Goal: Task Accomplishment & Management: Use online tool/utility

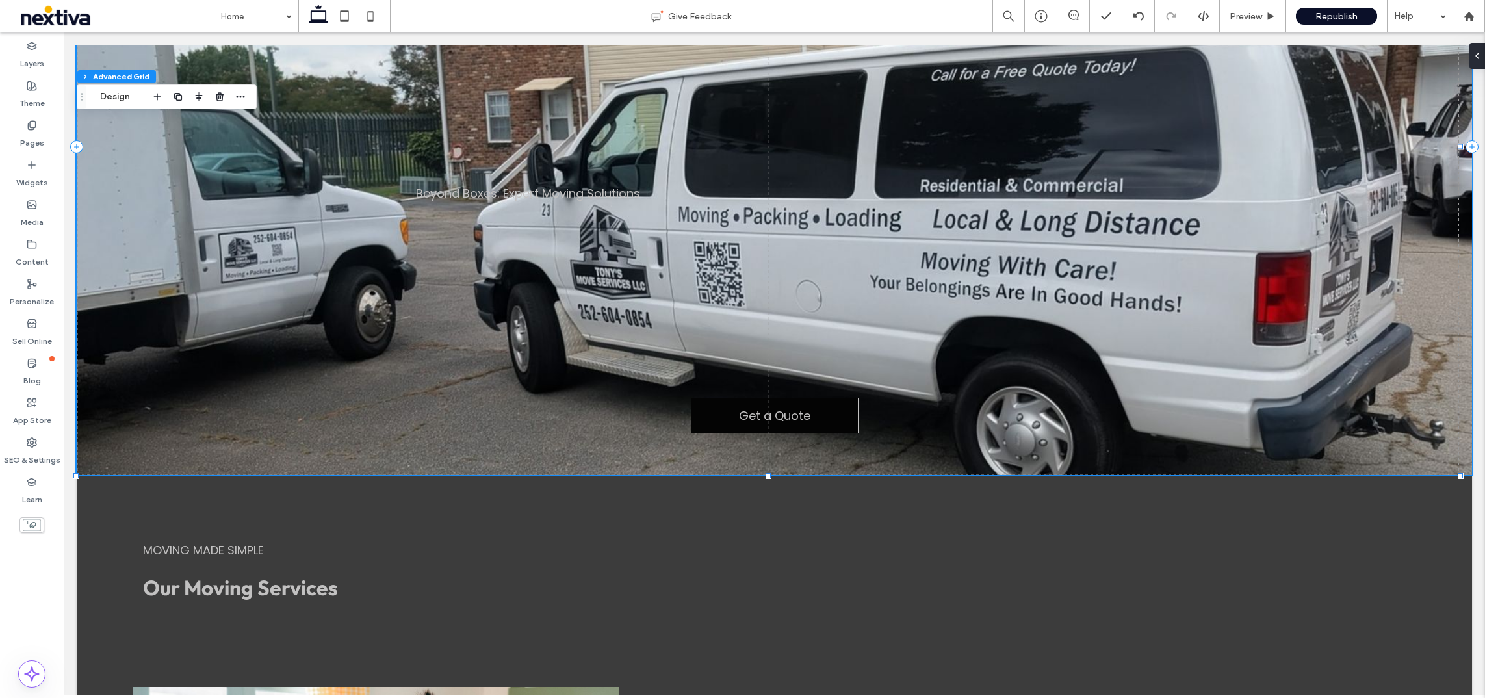
scroll to position [81, 0]
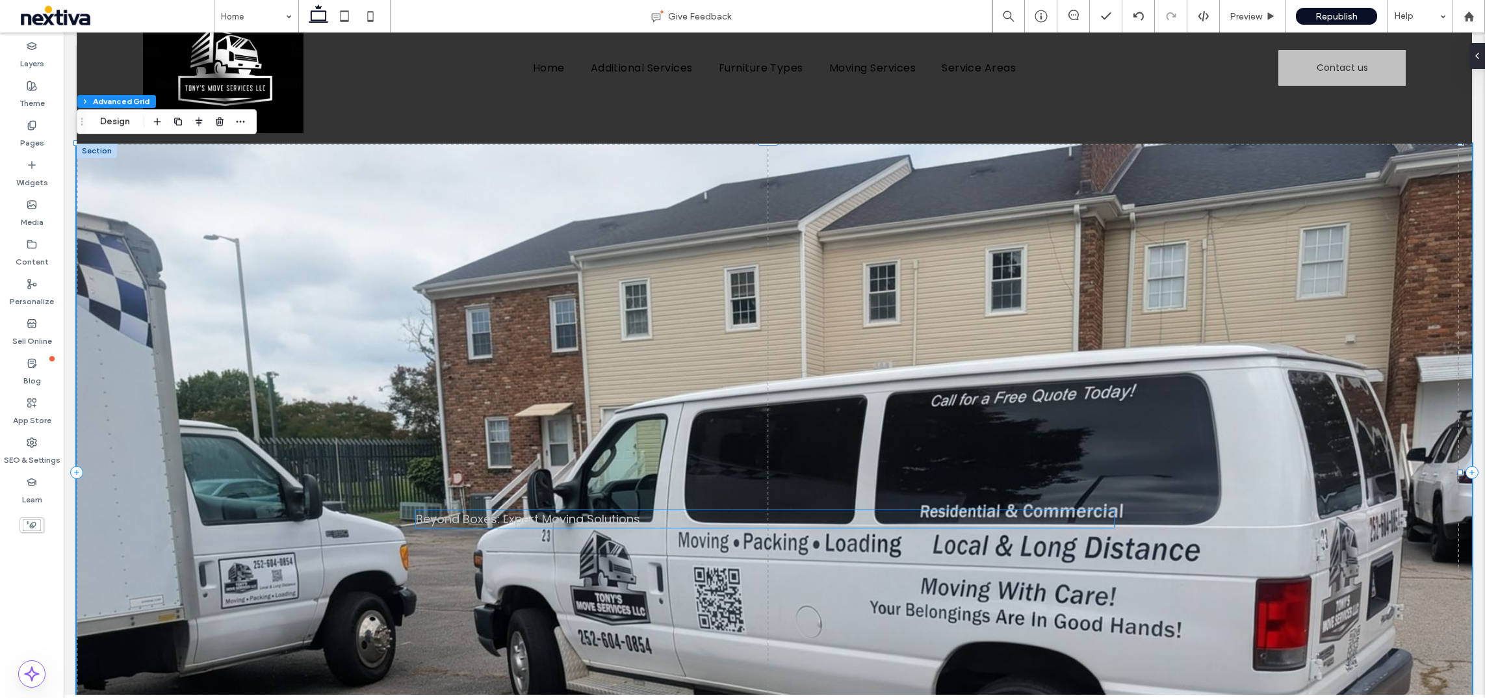
click at [503, 475] on span "Beyond Boxes: Expert Moving Solutions" at bounding box center [528, 519] width 224 height 16
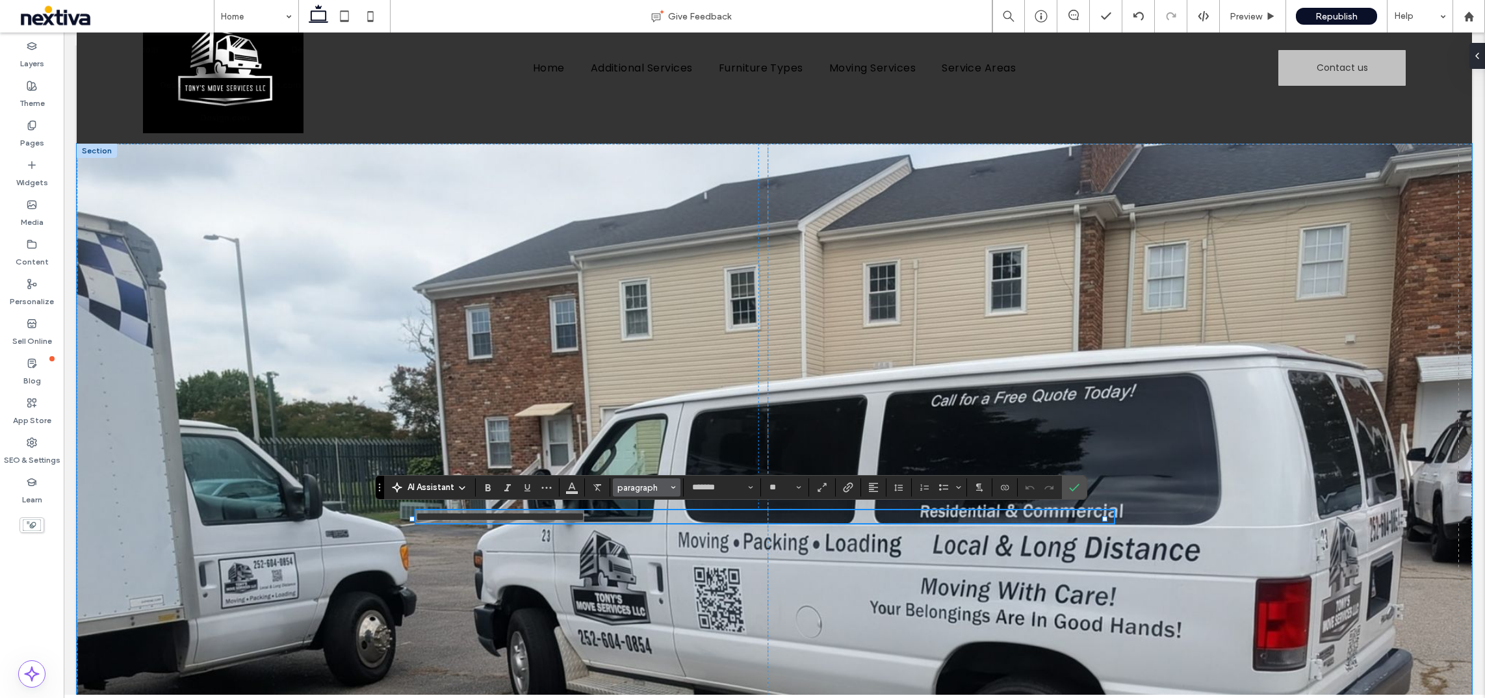
click at [673, 475] on span "Styles" at bounding box center [673, 487] width 5 height 17
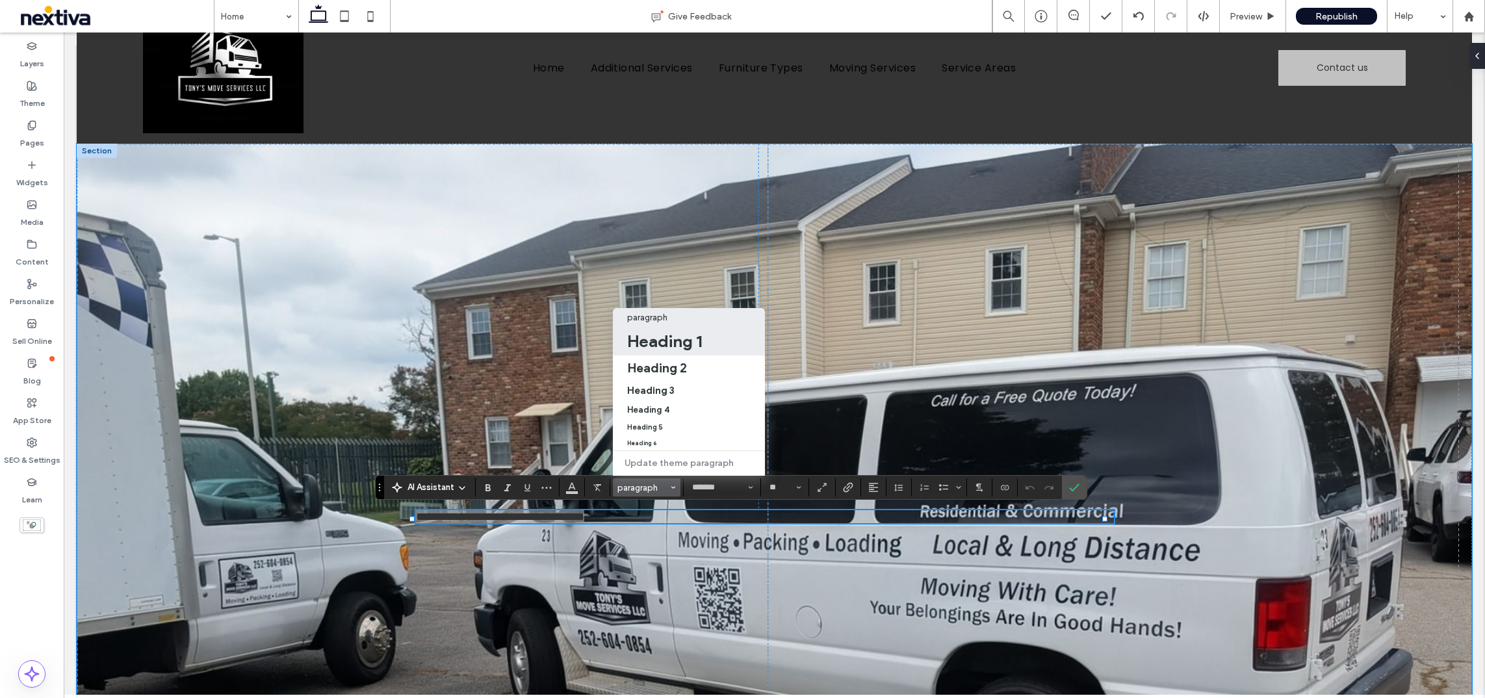
click at [671, 331] on h1 "Heading 1" at bounding box center [664, 341] width 75 height 21
type input "******"
type input "**"
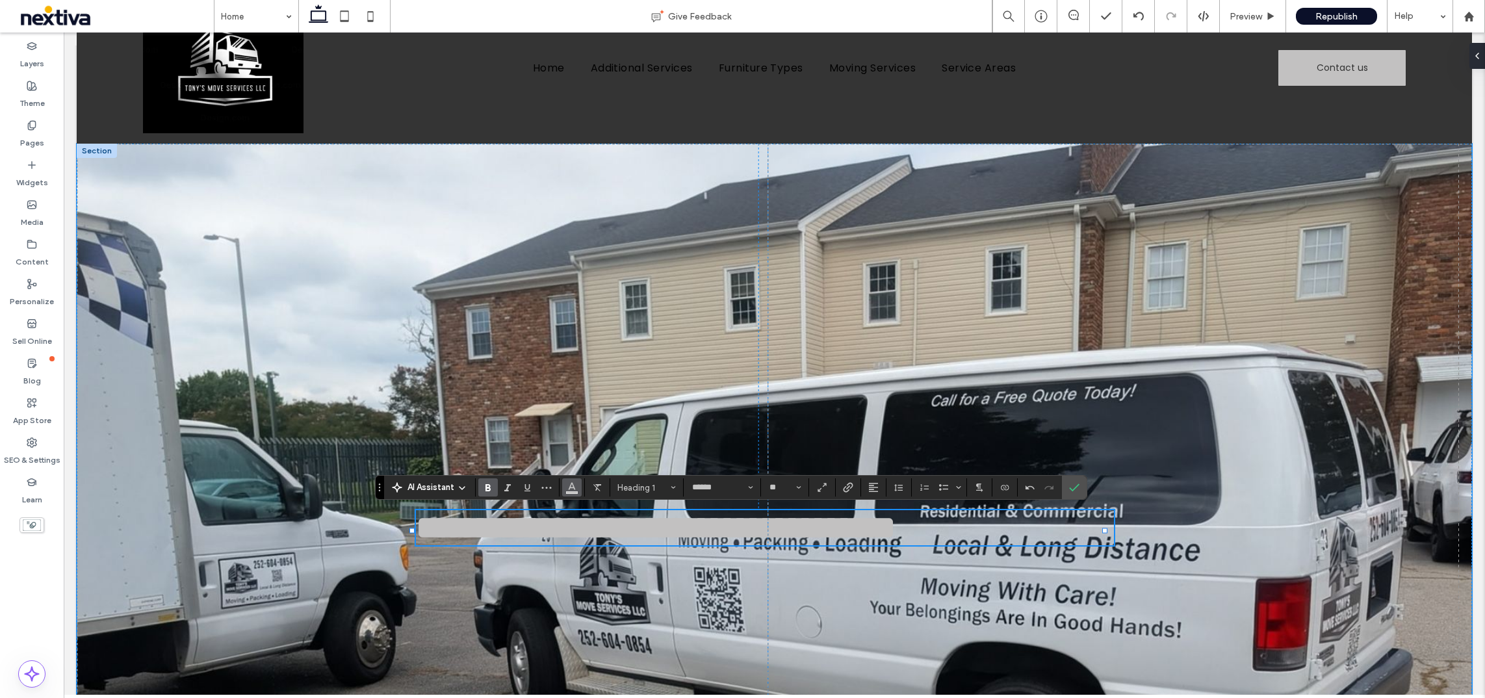
click at [567, 475] on span "Color" at bounding box center [572, 486] width 10 height 17
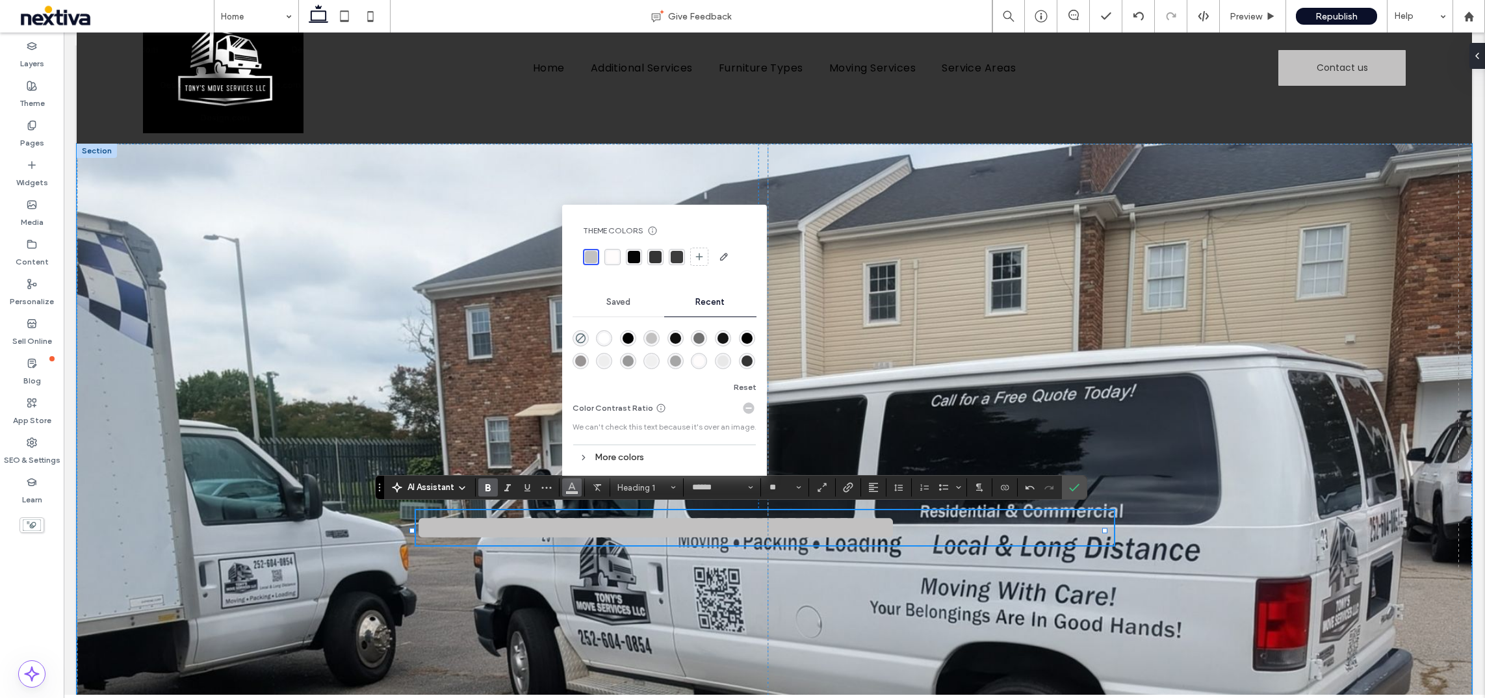
click at [636, 253] on div "rgba(4,4,4,1)" at bounding box center [634, 257] width 12 height 12
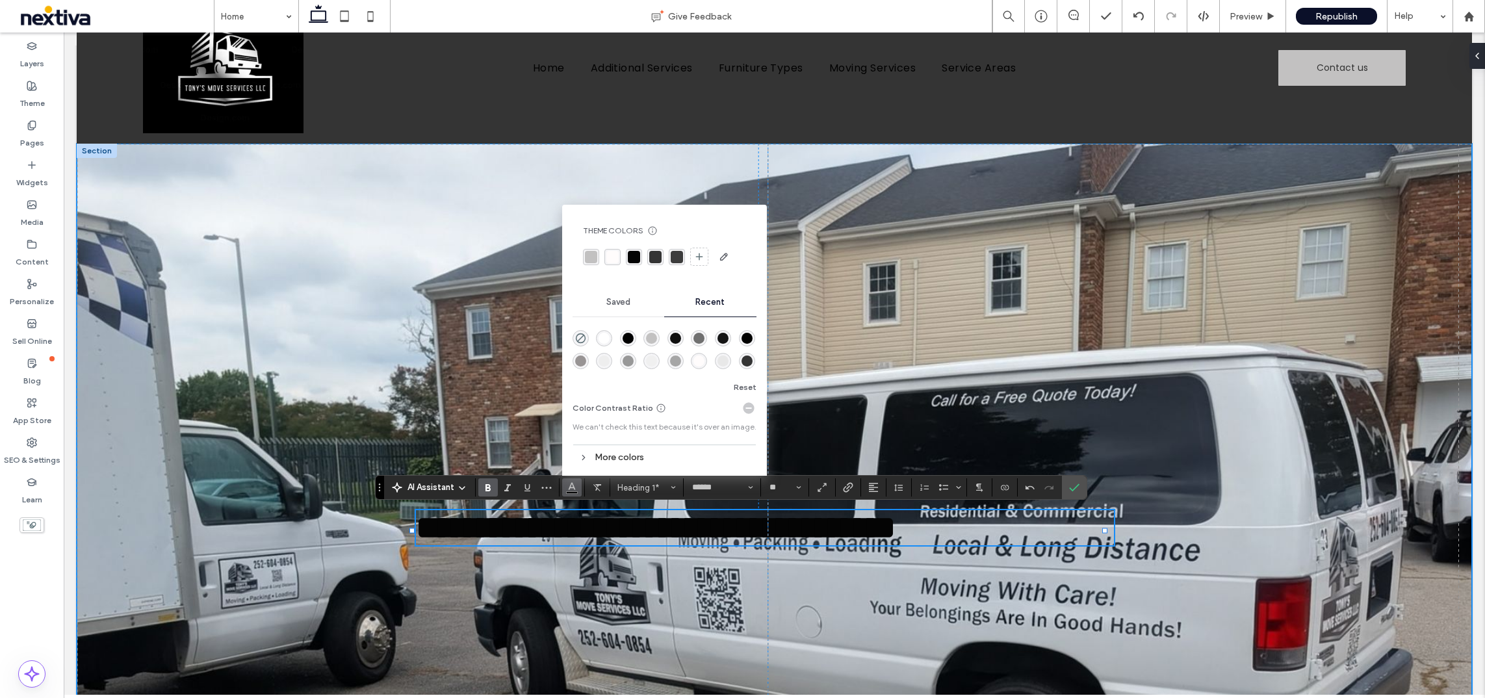
click at [969, 475] on div "**********" at bounding box center [775, 472] width 1396 height 657
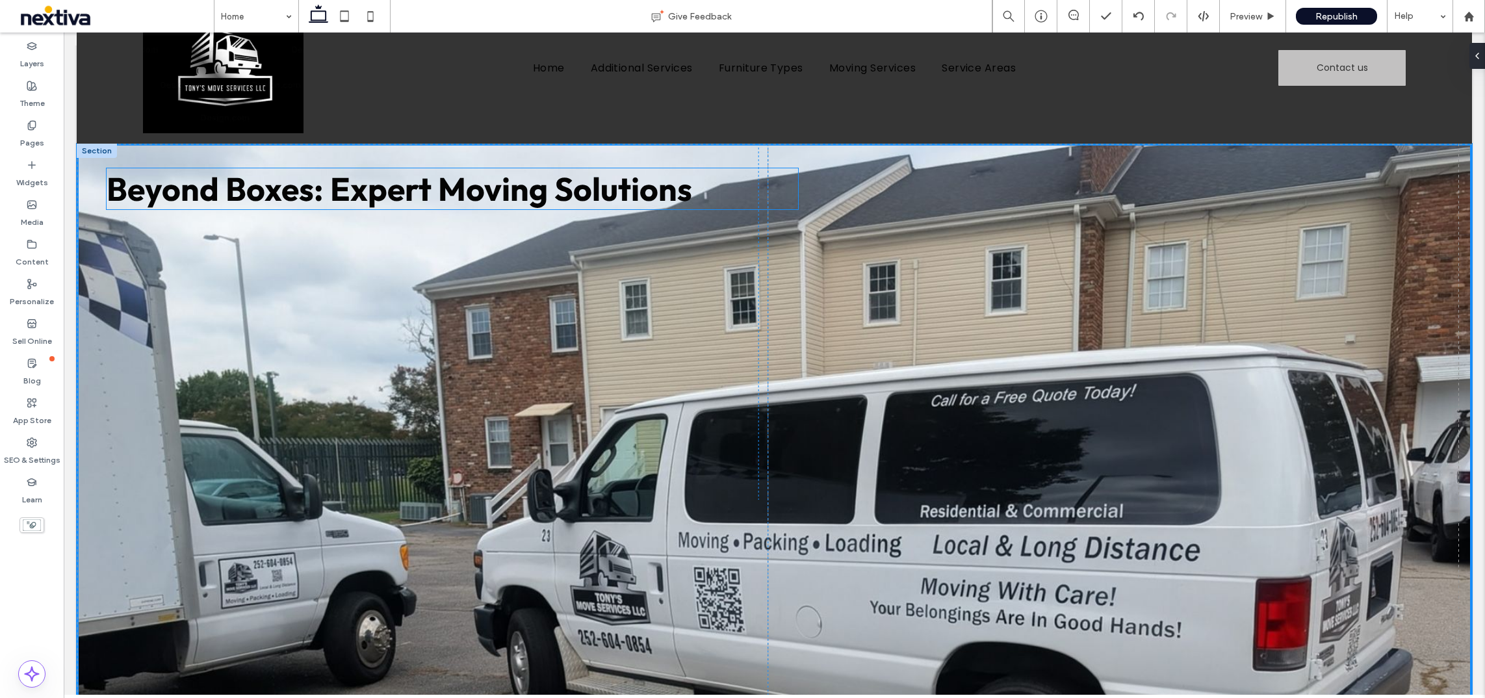
drag, startPoint x: 913, startPoint y: 542, endPoint x: 607, endPoint y: 201, distance: 458.5
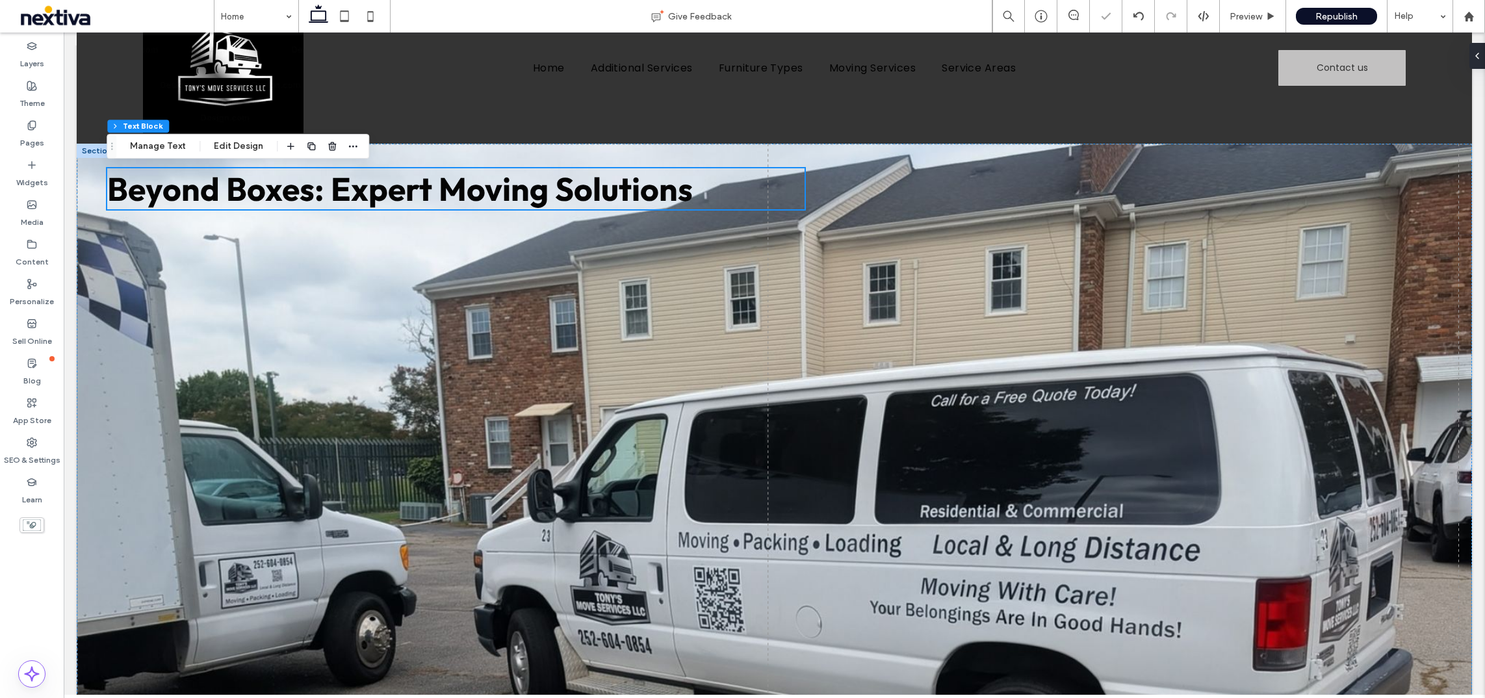
click at [780, 197] on h1 "Beyond Boxes: Expert Moving Solutions" at bounding box center [456, 188] width 698 height 41
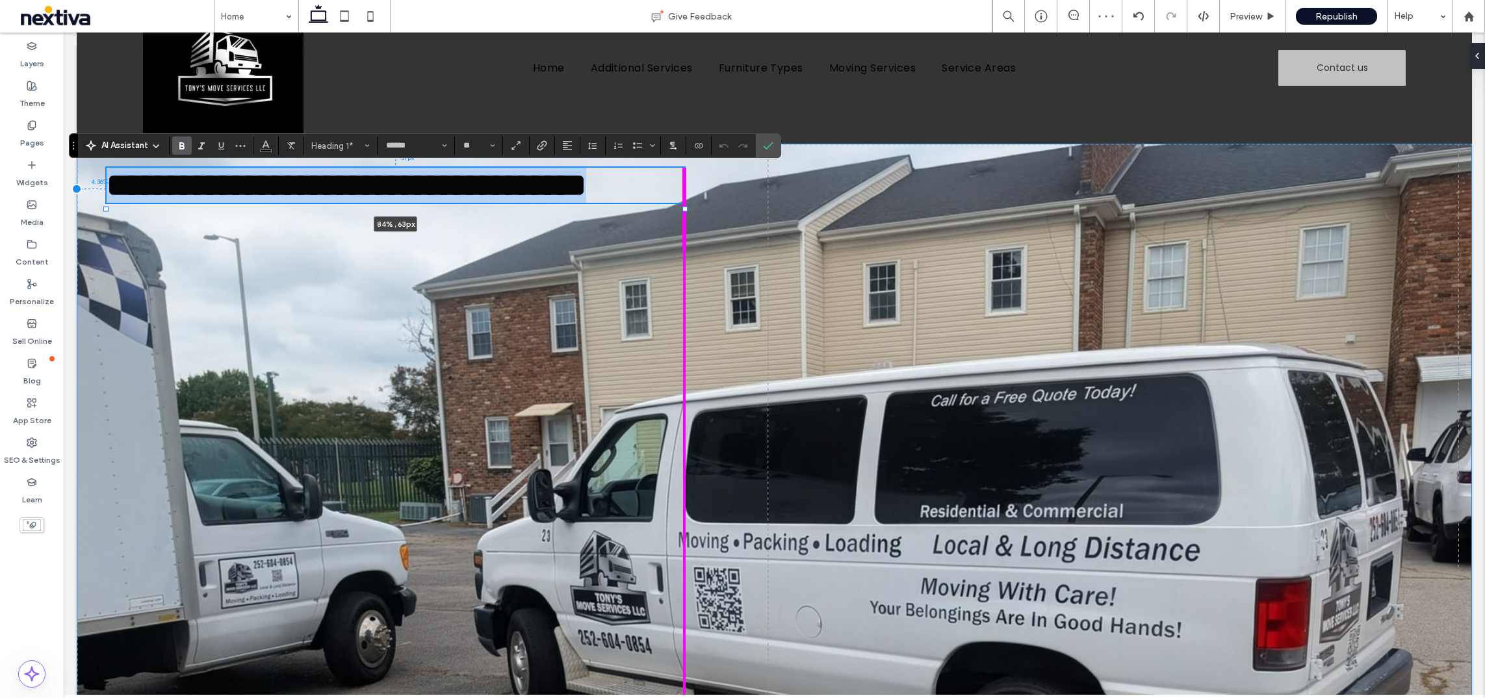
drag, startPoint x: 798, startPoint y: 189, endPoint x: 683, endPoint y: 187, distance: 115.1
click at [683, 187] on div "**********" at bounding box center [775, 472] width 1396 height 657
type input "**"
type input "****"
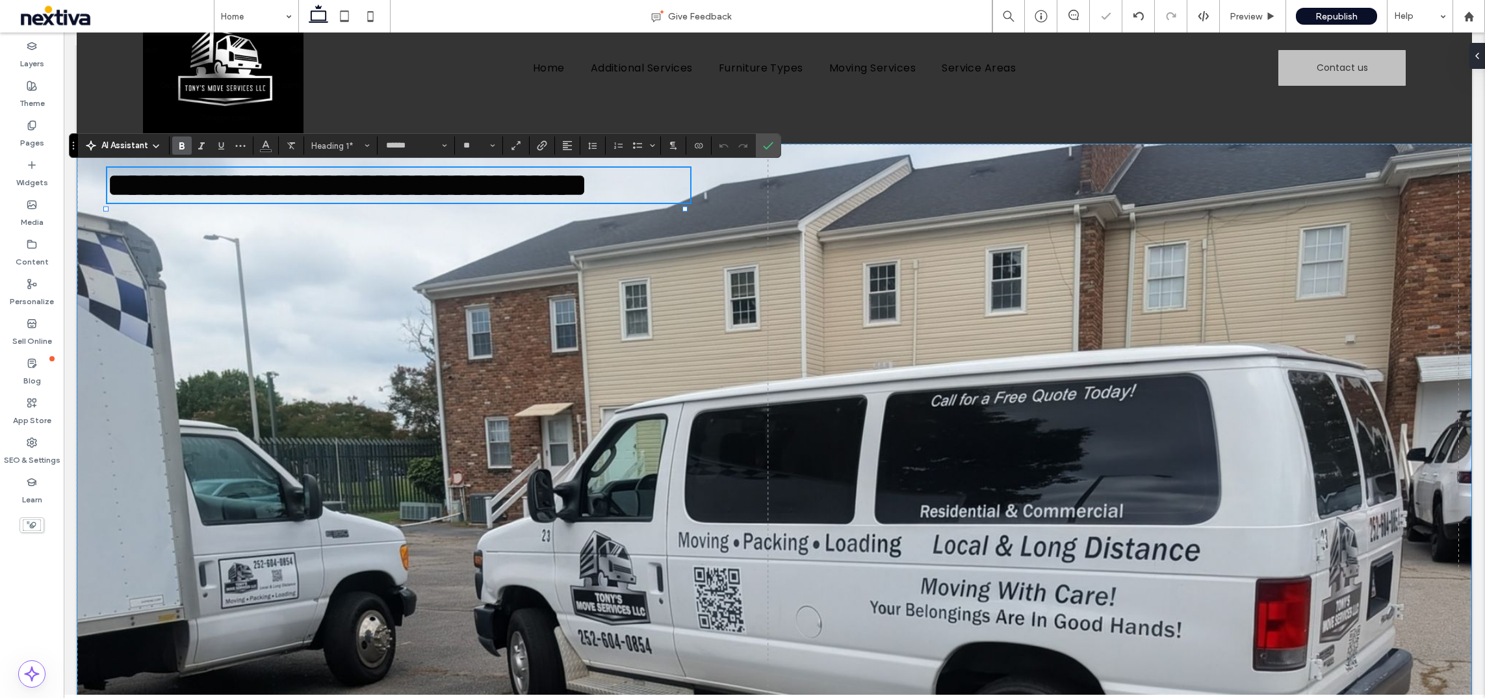
click at [952, 328] on div "**********" at bounding box center [775, 472] width 1396 height 657
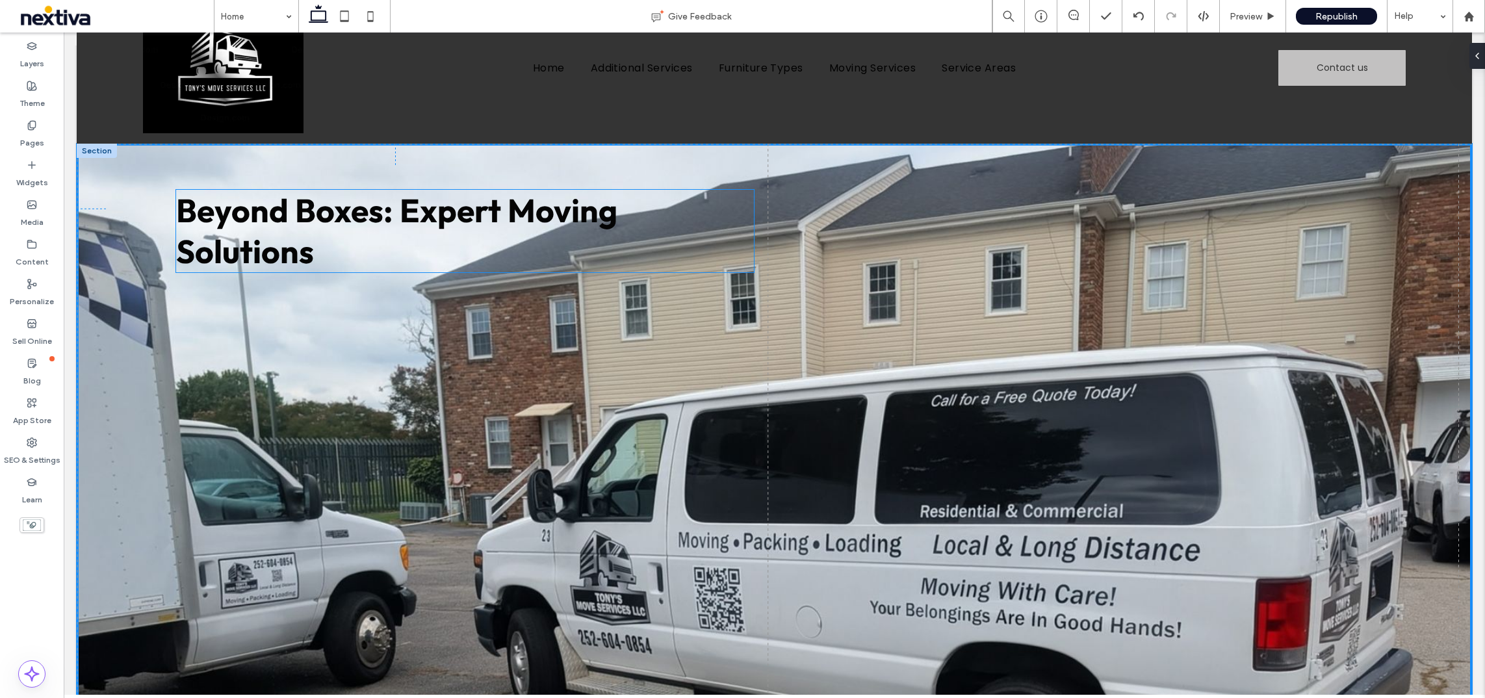
drag, startPoint x: 532, startPoint y: 205, endPoint x: 601, endPoint y: 228, distance: 73.2
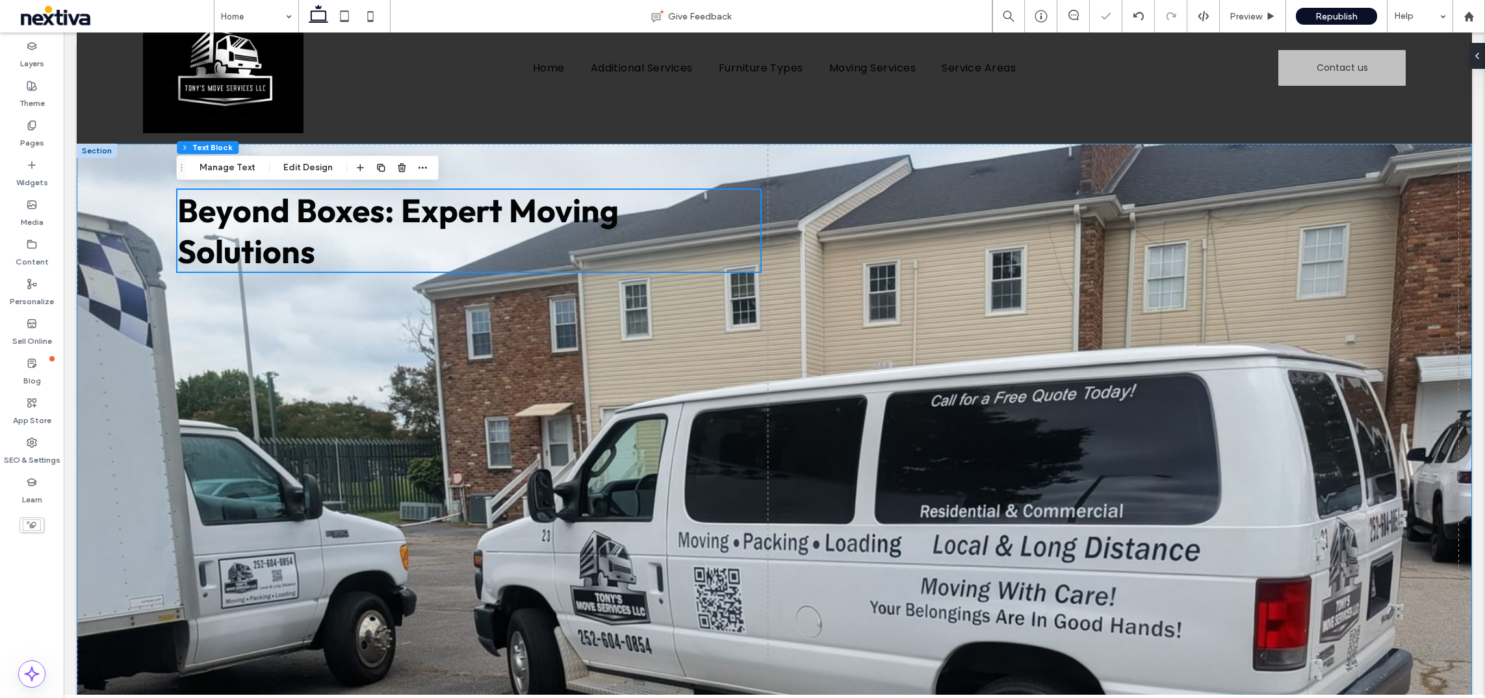
click at [720, 316] on div "Get a Quote Beyond Boxes: Expert Moving Solutions" at bounding box center [775, 472] width 1396 height 657
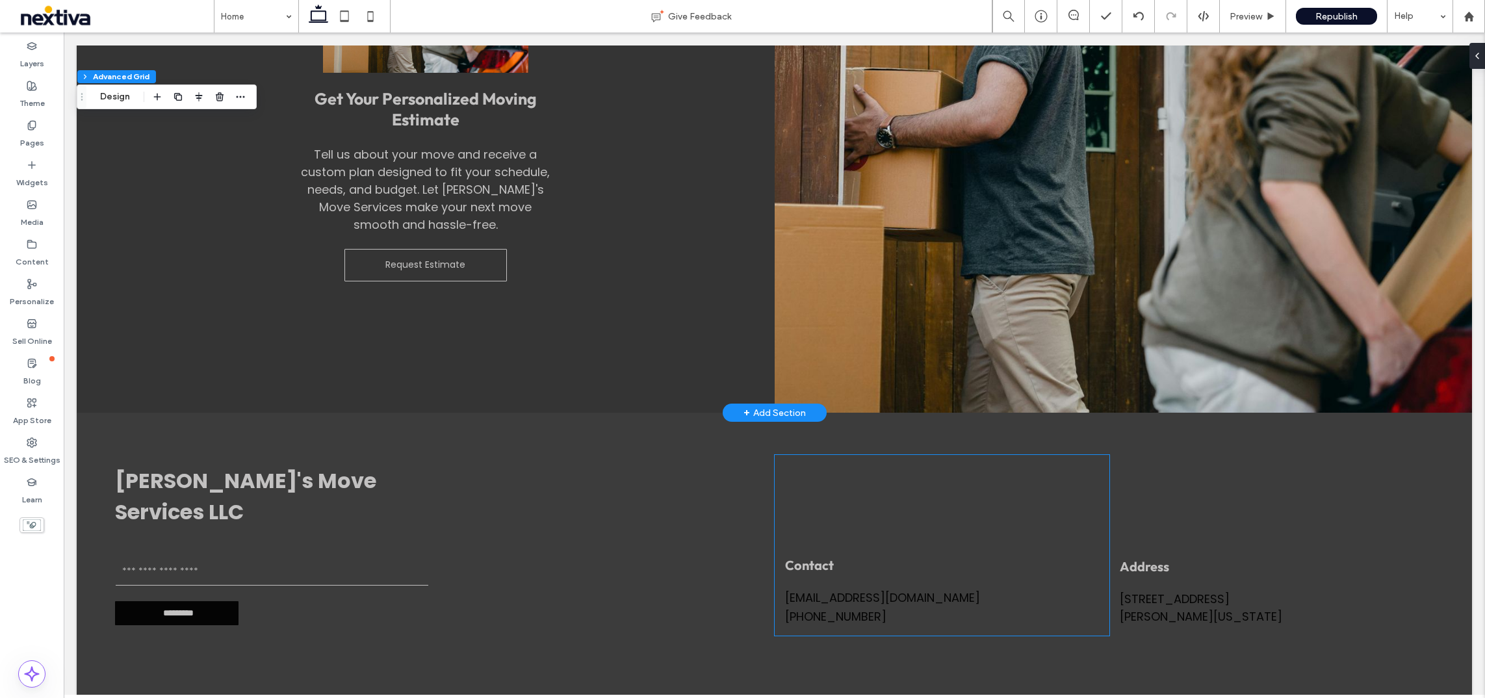
scroll to position [2700, 0]
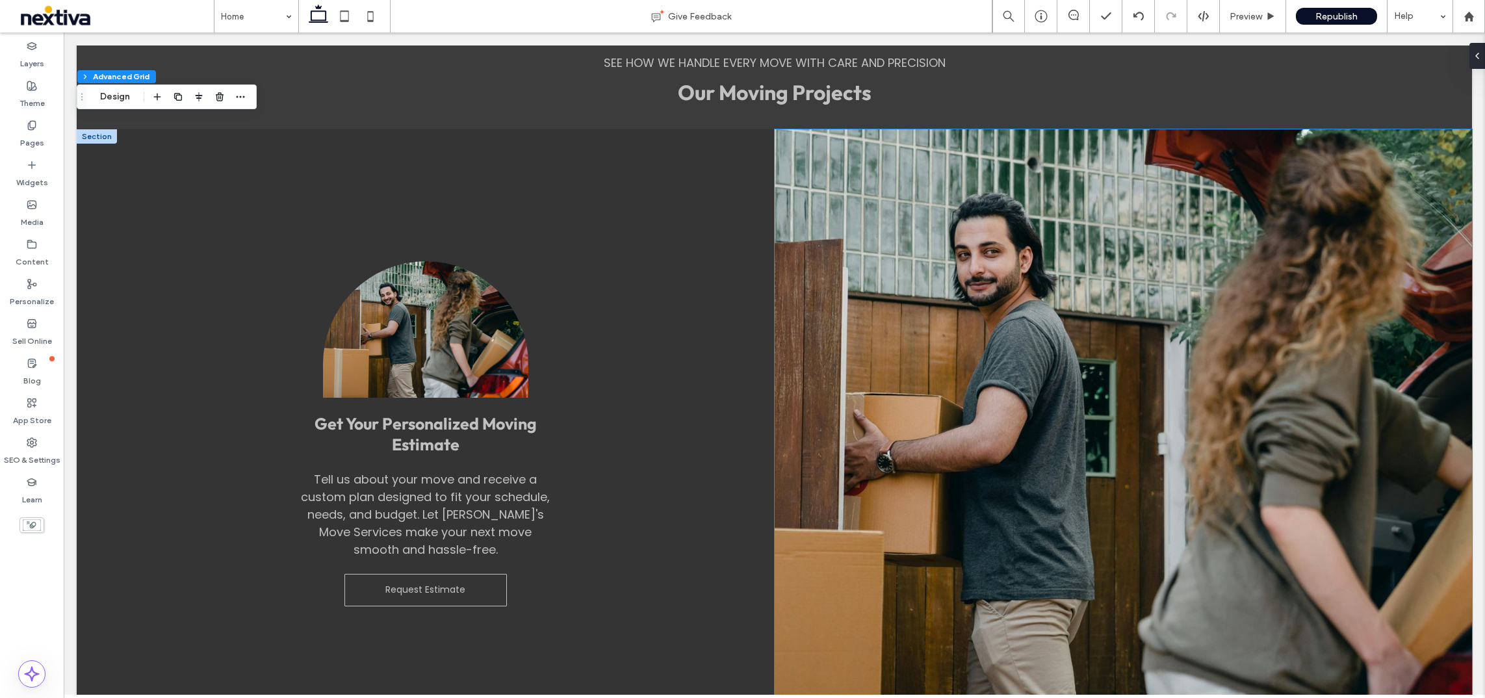
click at [1012, 354] on img at bounding box center [1124, 433] width 698 height 608
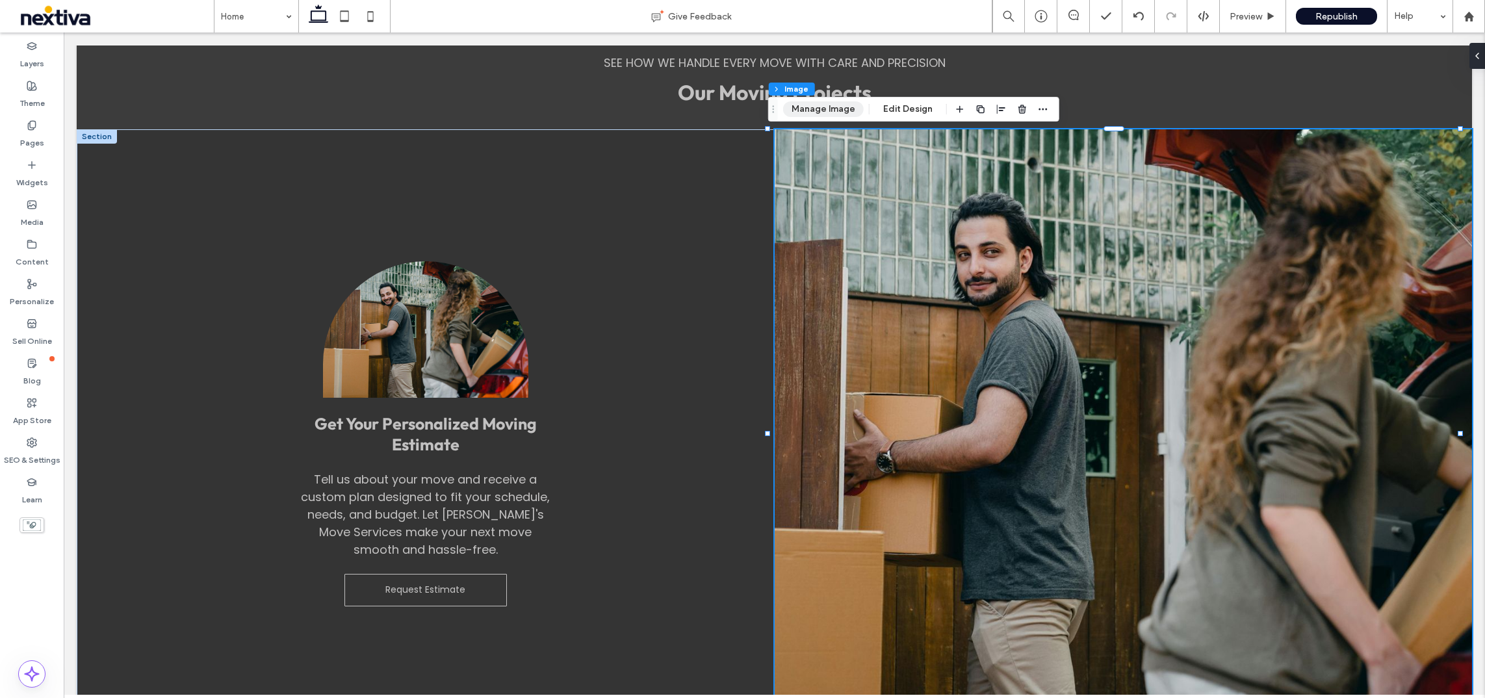
click at [828, 101] on div "Section Column Image Manage Image Edit Design" at bounding box center [913, 109] width 291 height 25
click at [830, 104] on button "Manage Image" at bounding box center [823, 109] width 81 height 16
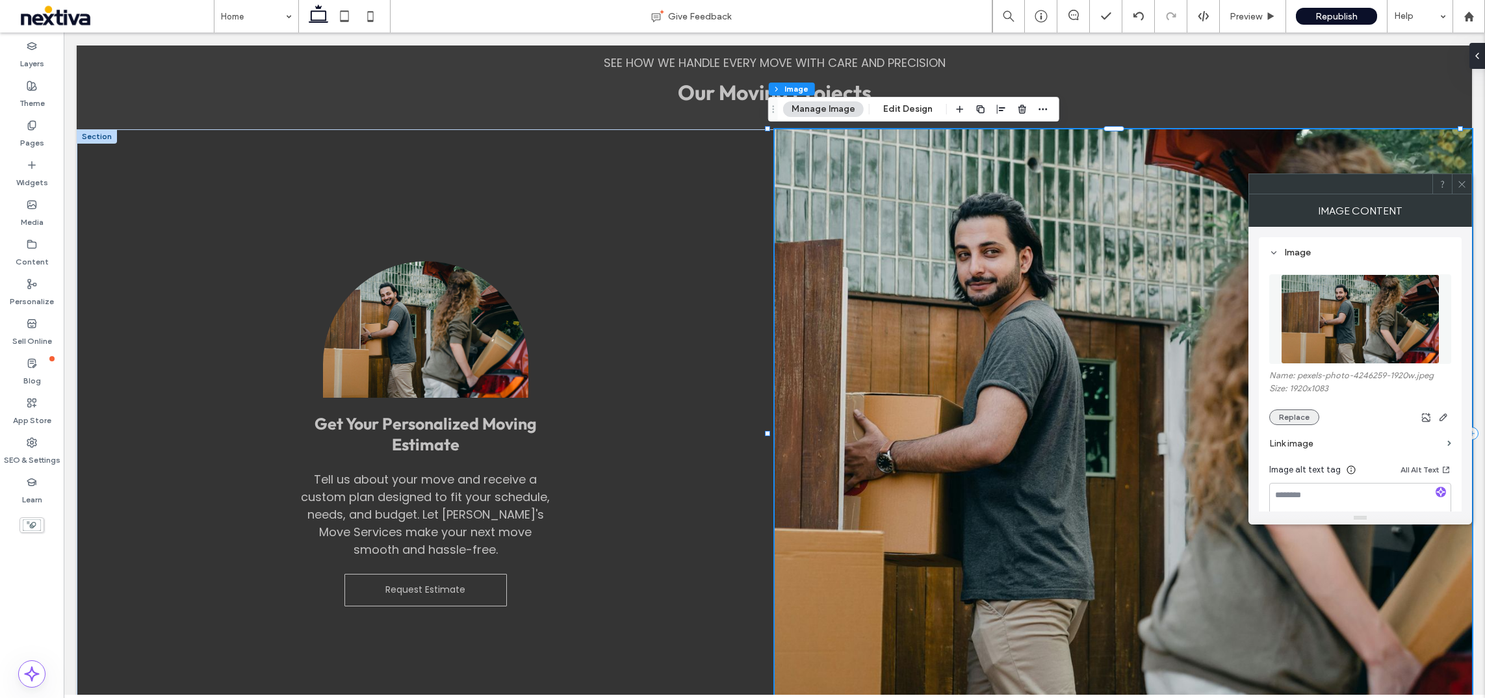
click at [1039, 412] on button "Replace" at bounding box center [1295, 418] width 50 height 16
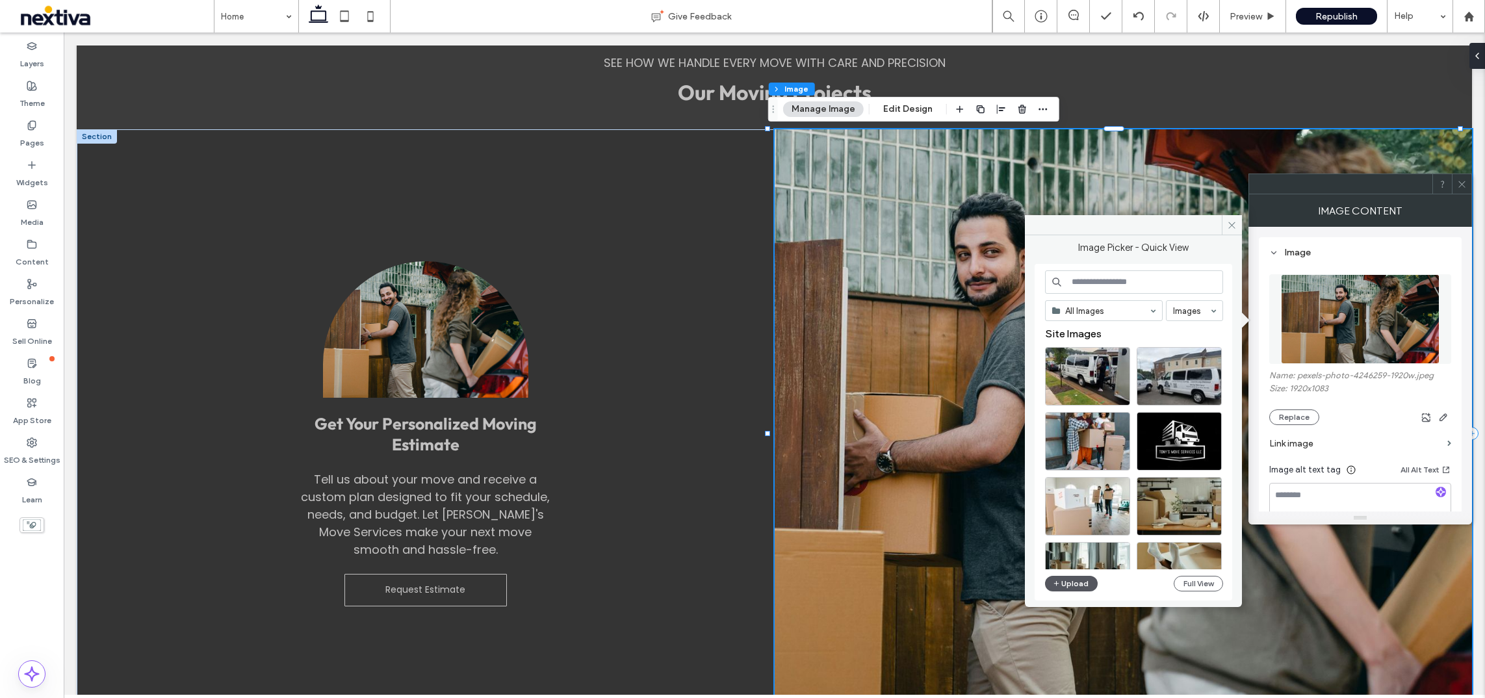
click at [1039, 475] on icon "button" at bounding box center [1057, 584] width 8 height 10
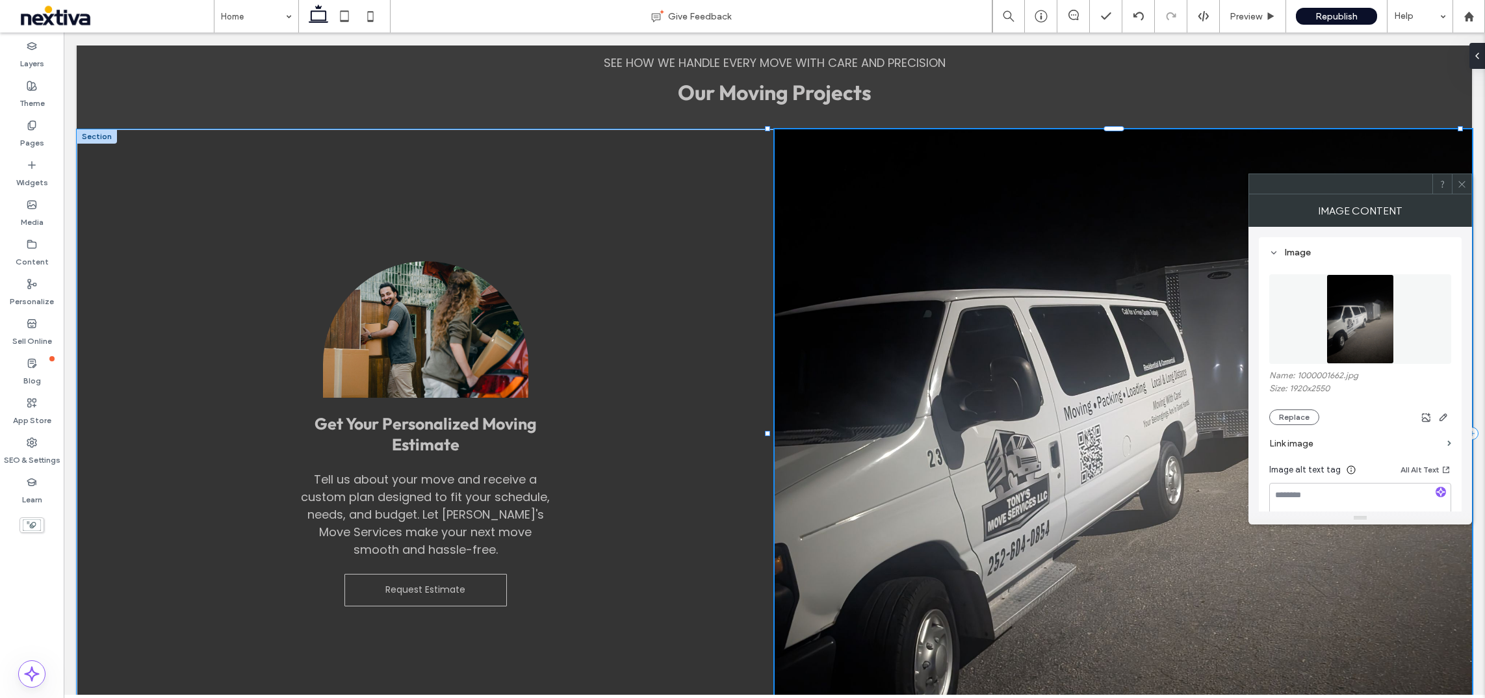
drag, startPoint x: 767, startPoint y: 434, endPoint x: 654, endPoint y: 416, distance: 114.5
click at [654, 416] on div "Get Your Personalized Moving Estimate Tell us about your move and receive a cus…" at bounding box center [775, 433] width 1396 height 608
drag, startPoint x: 768, startPoint y: 432, endPoint x: 837, endPoint y: 428, distance: 69.7
click at [714, 438] on div "Get Your Personalized Moving Estimate Tell us about your move and receive a cus…" at bounding box center [775, 433] width 1396 height 608
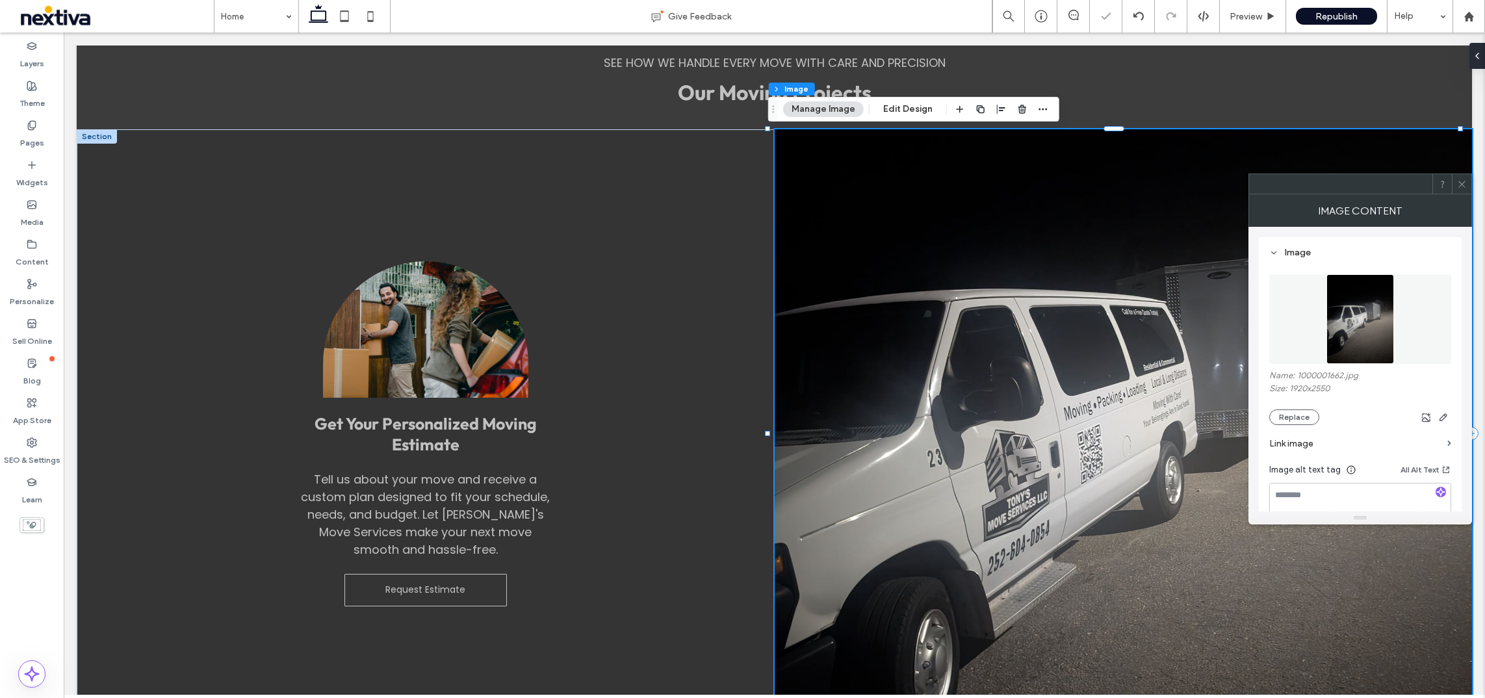
click at [1039, 184] on icon at bounding box center [1462, 184] width 10 height 10
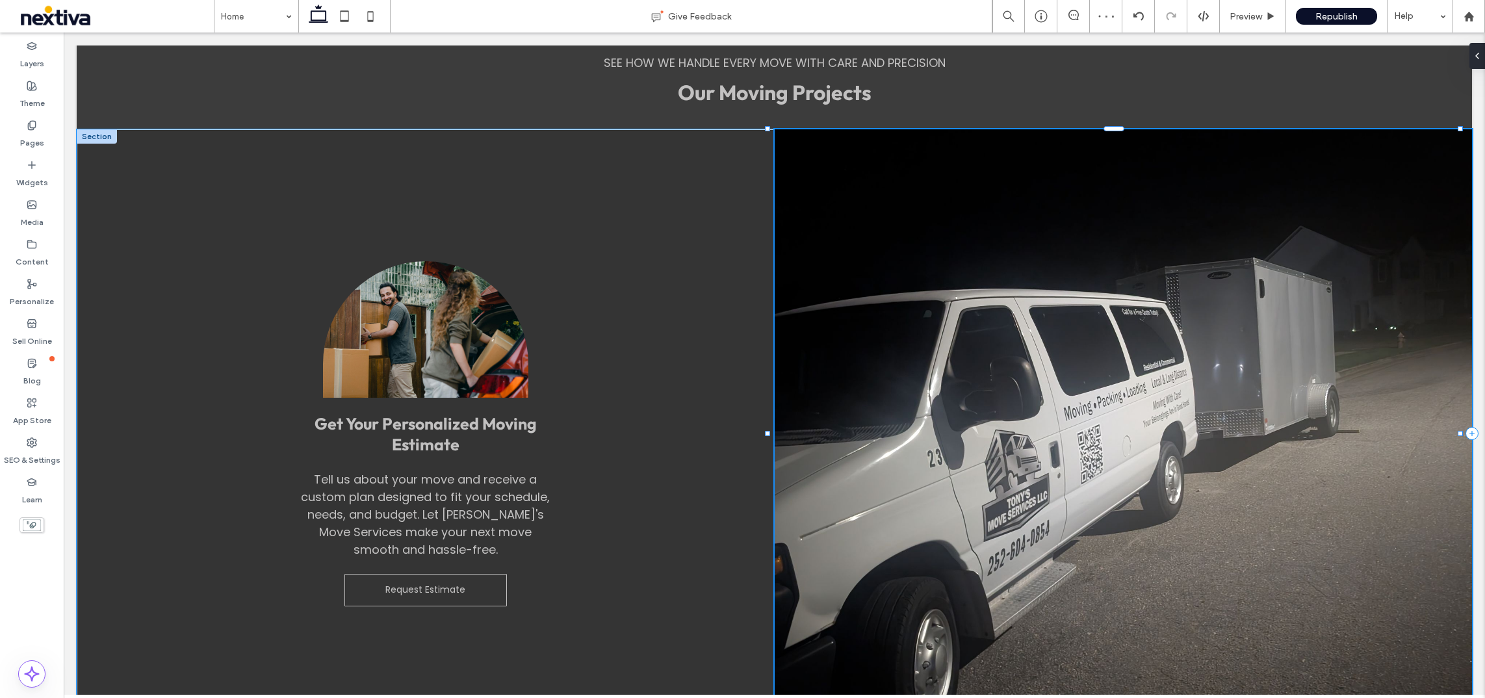
drag, startPoint x: 766, startPoint y: 436, endPoint x: 720, endPoint y: 445, distance: 46.4
click at [720, 445] on div "Get Your Personalized Moving Estimate Tell us about your move and receive a cus…" at bounding box center [775, 433] width 1396 height 608
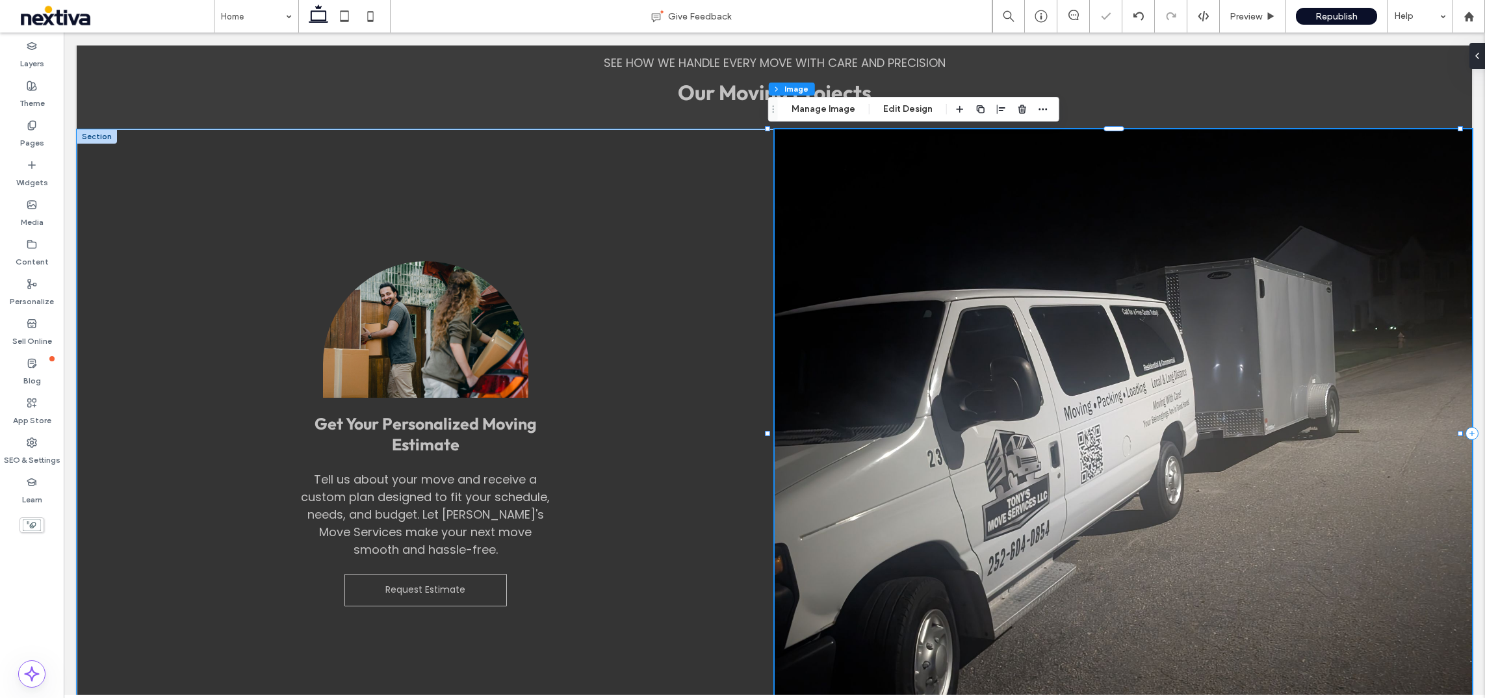
click at [718, 438] on div "Get Your Personalized Moving Estimate Tell us about your move and receive a cus…" at bounding box center [426, 433] width 698 height 608
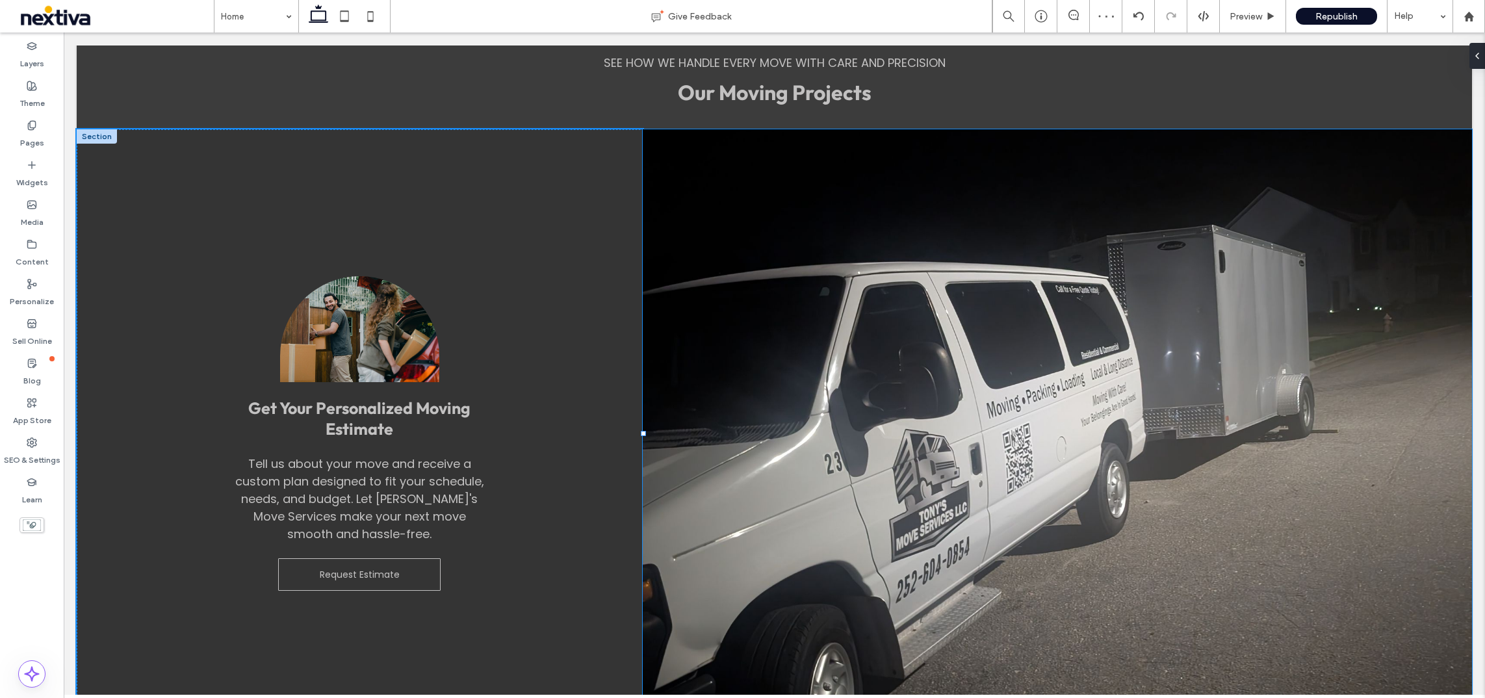
drag, startPoint x: 767, startPoint y: 435, endPoint x: 642, endPoint y: 434, distance: 125.5
click at [642, 434] on div at bounding box center [643, 433] width 5 height 5
type input "**"
type input "*****"
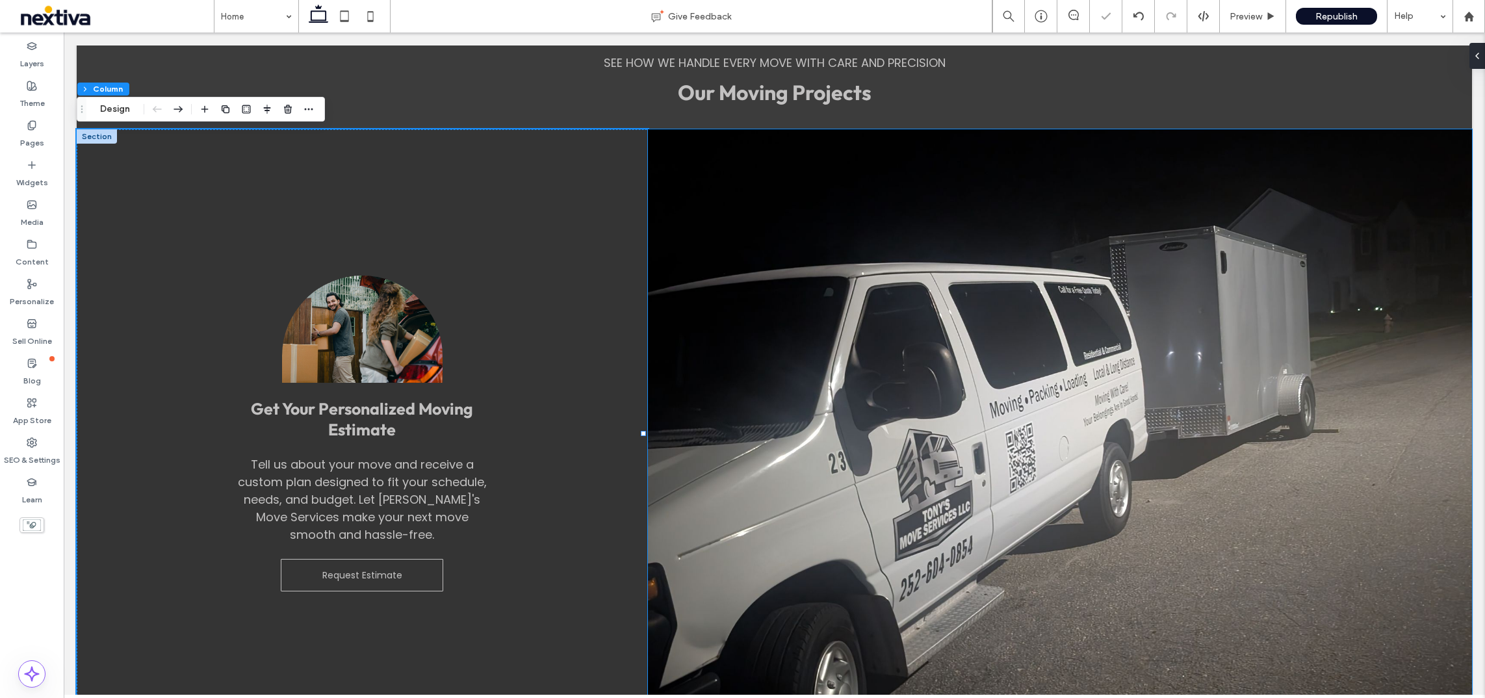
click at [869, 396] on img at bounding box center [1060, 433] width 824 height 608
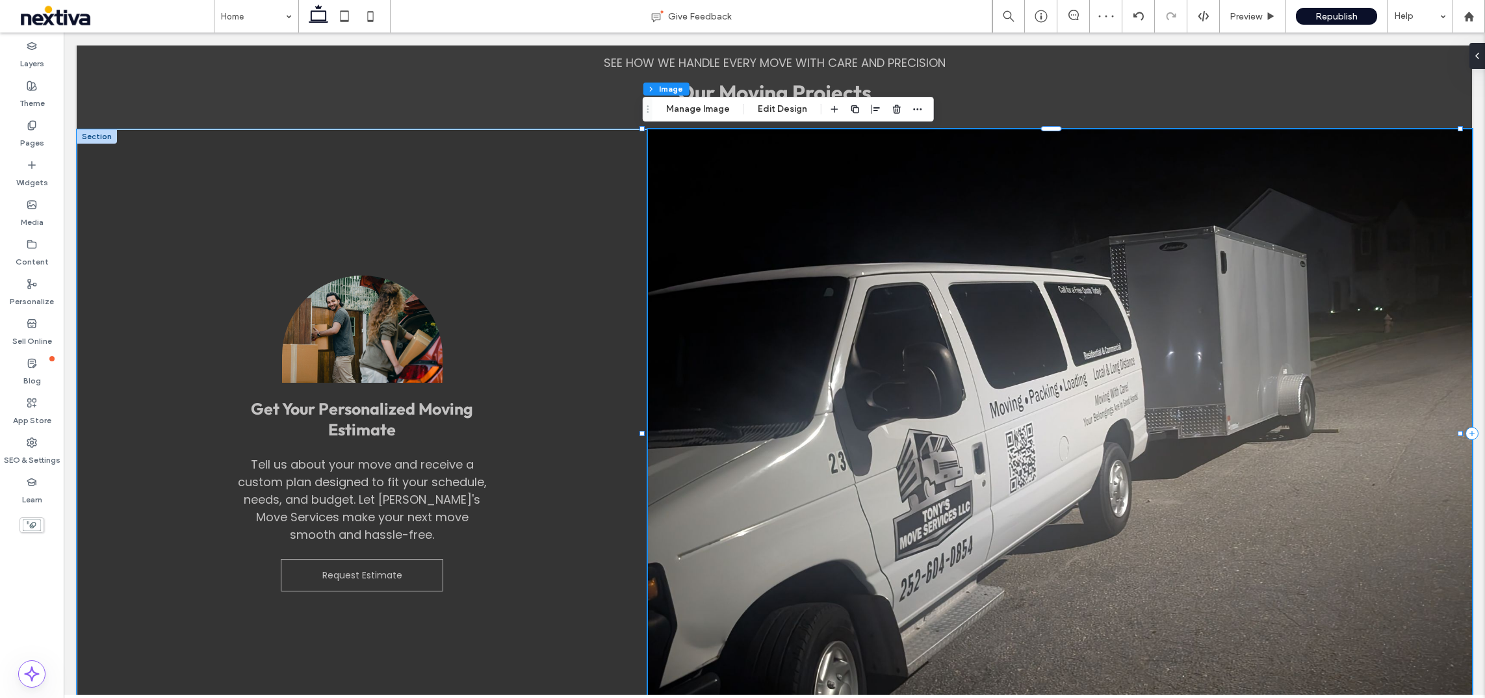
click at [1039, 399] on img at bounding box center [1060, 433] width 824 height 608
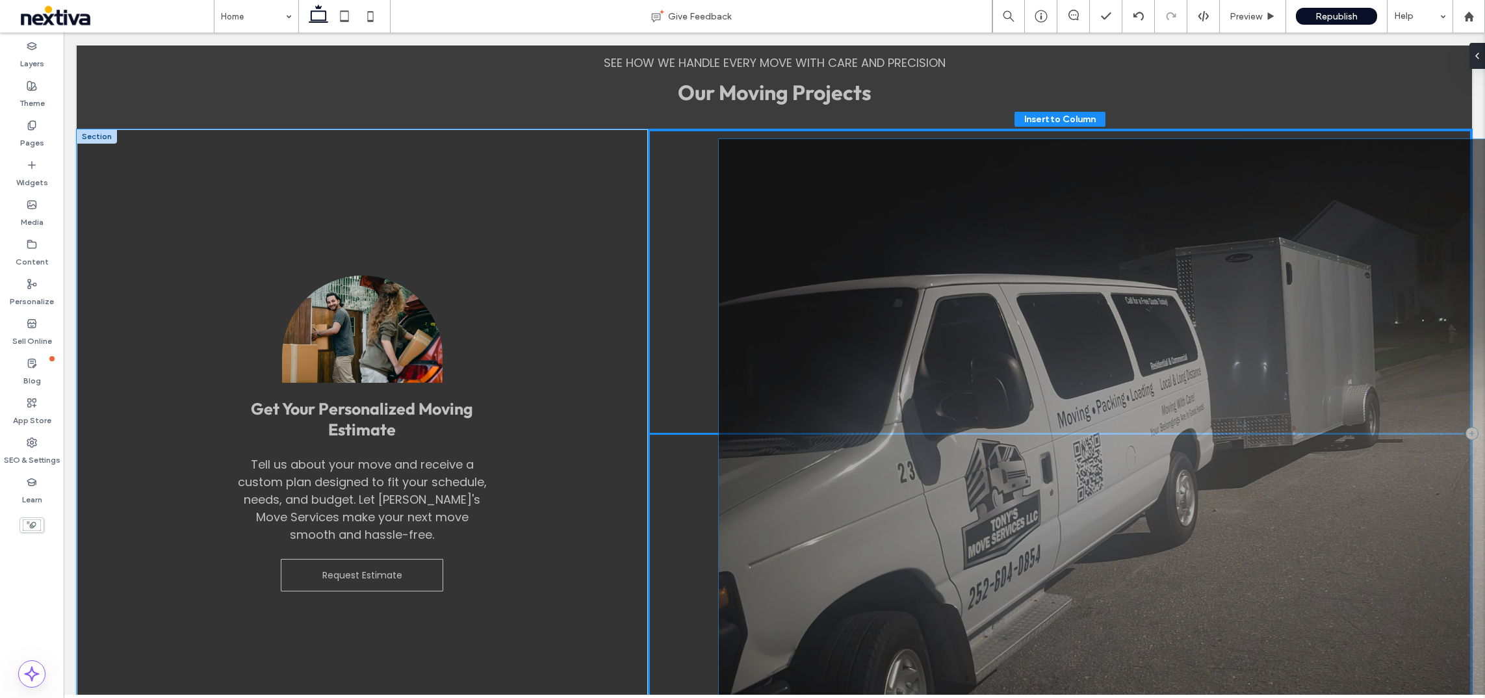
drag, startPoint x: 828, startPoint y: 254, endPoint x: 904, endPoint y: 263, distance: 76.5
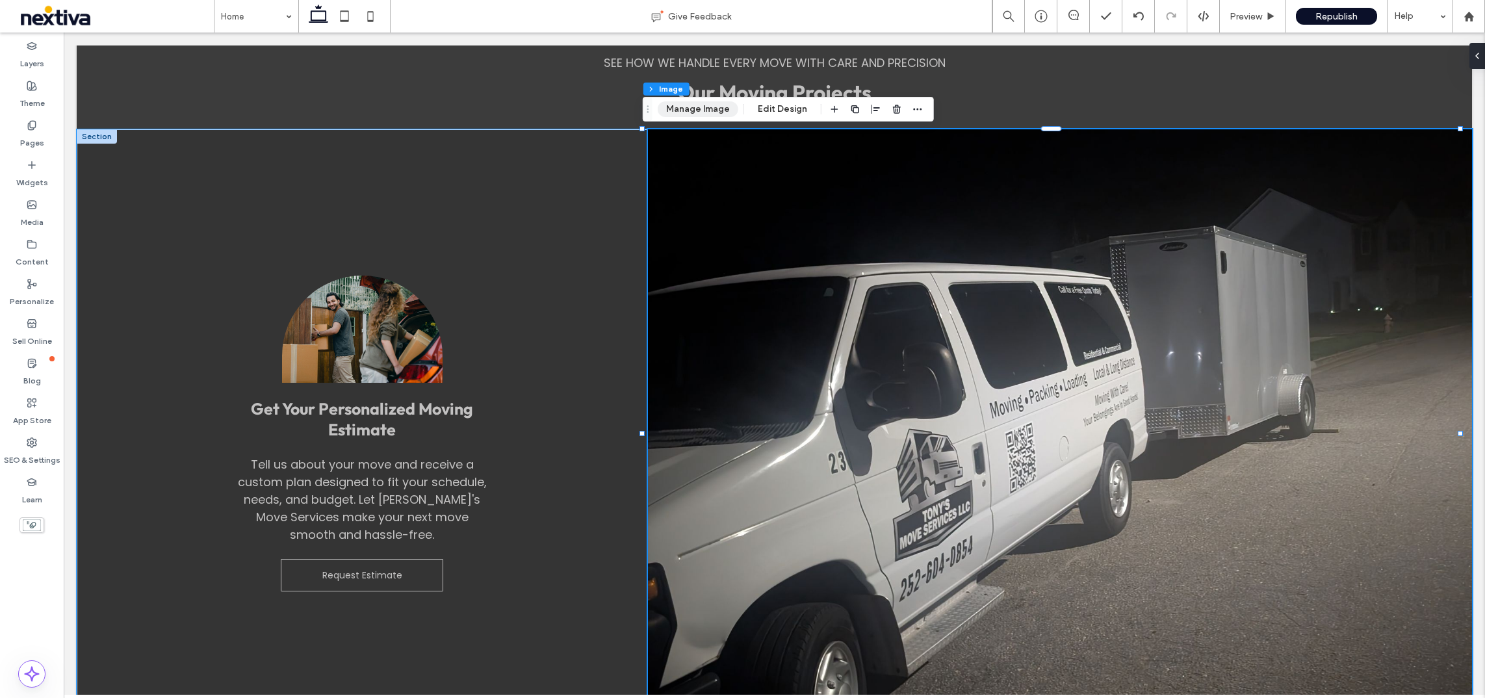
click at [698, 108] on button "Manage Image" at bounding box center [698, 109] width 81 height 16
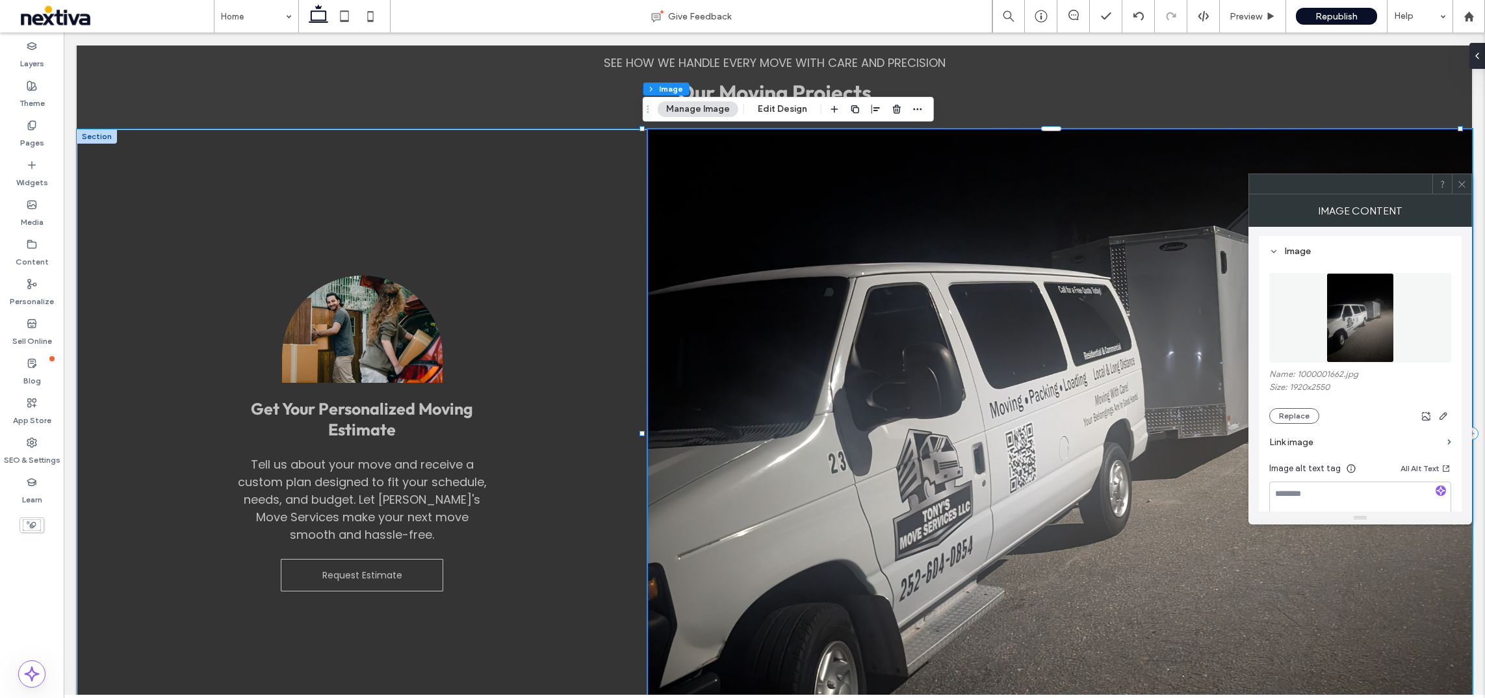
scroll to position [0, 0]
click at [1039, 415] on icon "button" at bounding box center [1444, 417] width 10 height 10
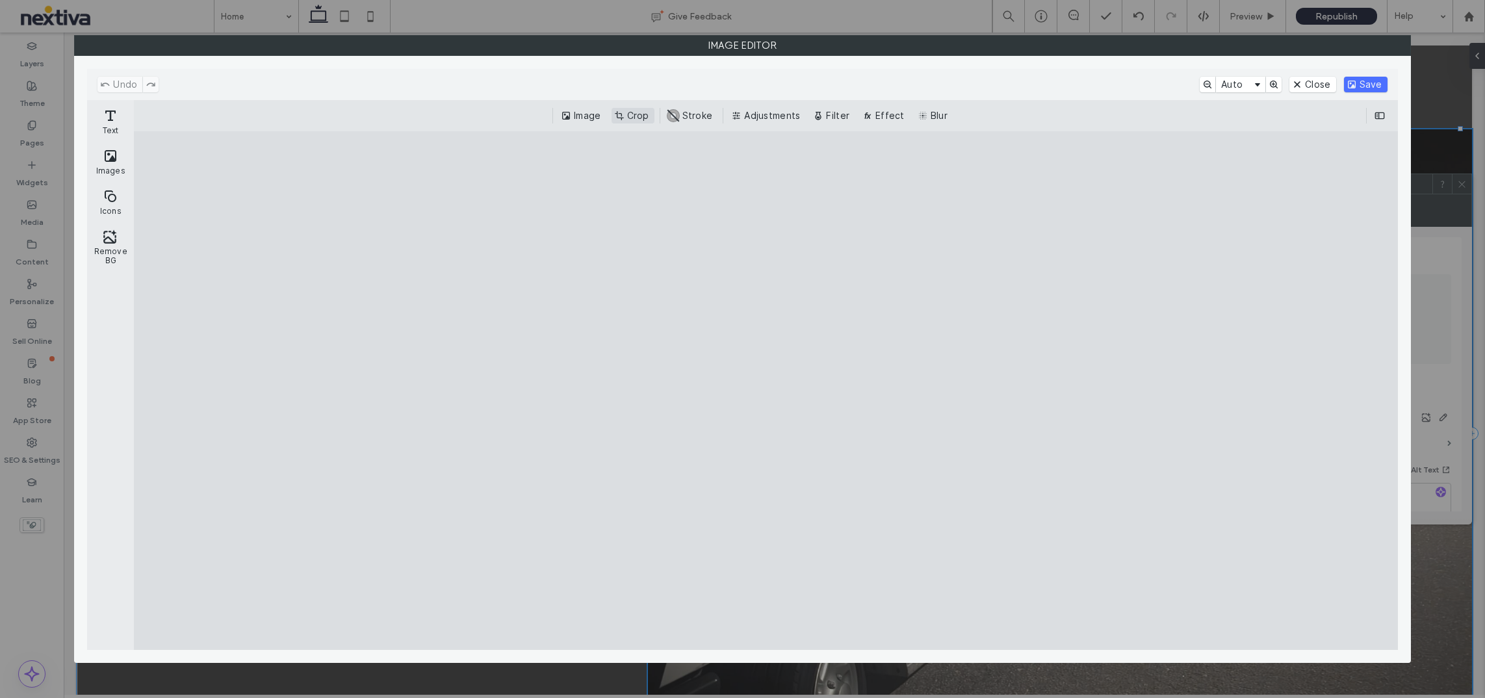
click at [631, 112] on button "Crop" at bounding box center [633, 116] width 43 height 16
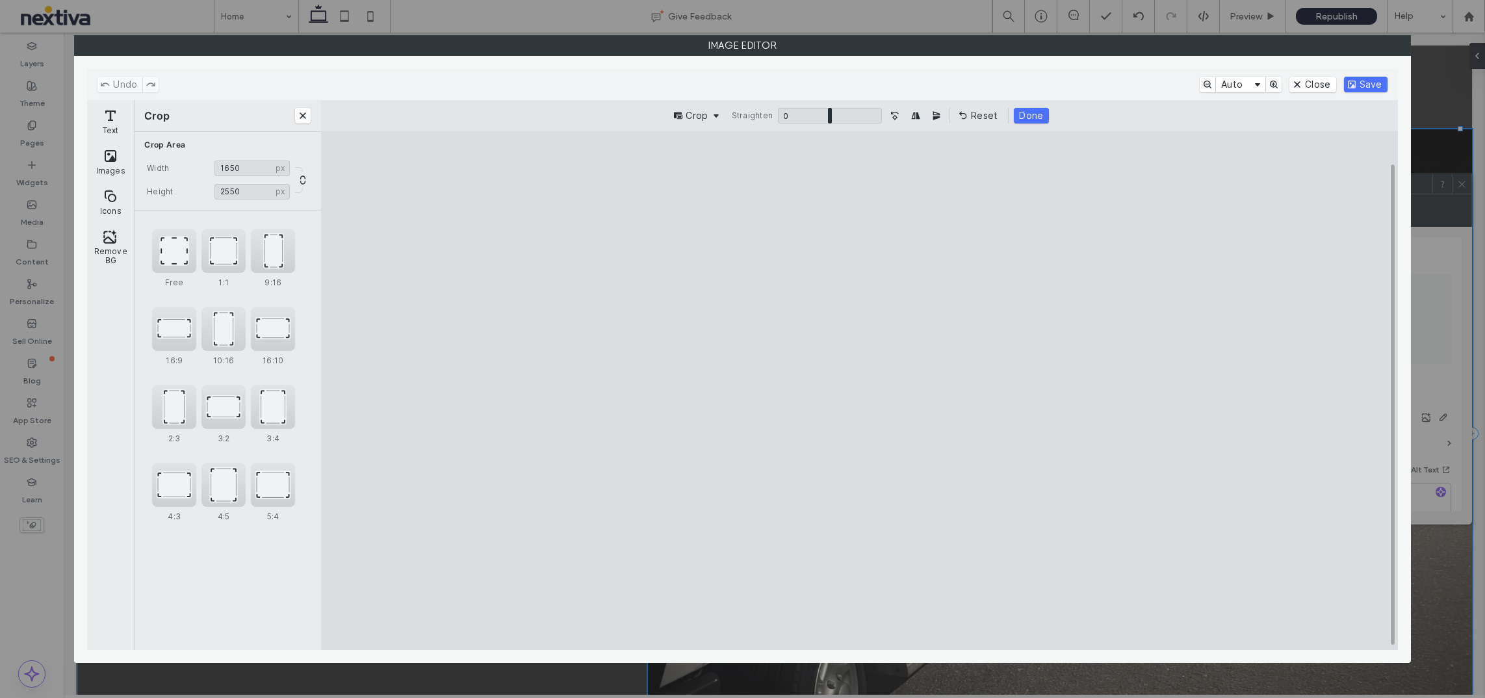
type input "****"
drag, startPoint x: 1015, startPoint y: 392, endPoint x: 972, endPoint y: 395, distance: 43.6
click at [860, 391] on cesdk-canvas "Editor canvas" at bounding box center [860, 391] width 0 height 0
drag, startPoint x: 725, startPoint y: 391, endPoint x: 694, endPoint y: 396, distance: 31.5
click at [860, 391] on cesdk-canvas "Editor canvas" at bounding box center [860, 391] width 0 height 0
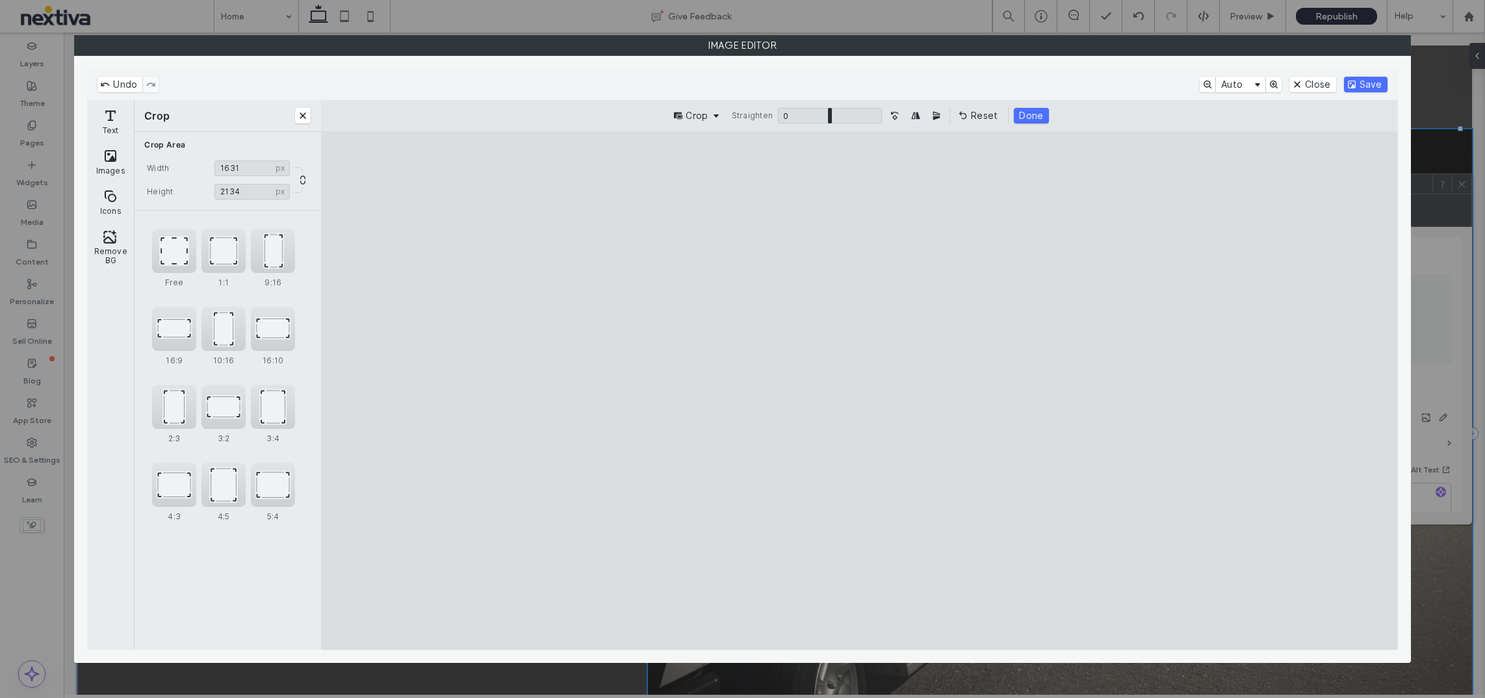
drag, startPoint x: 859, startPoint y: 183, endPoint x: 863, endPoint y: 250, distance: 67.1
click at [860, 391] on cesdk-canvas "Editor canvas" at bounding box center [860, 391] width 0 height 0
type input "****"
drag, startPoint x: 862, startPoint y: 632, endPoint x: 861, endPoint y: 594, distance: 38.4
click at [860, 391] on cesdk-canvas "Editor canvas" at bounding box center [860, 391] width 0 height 0
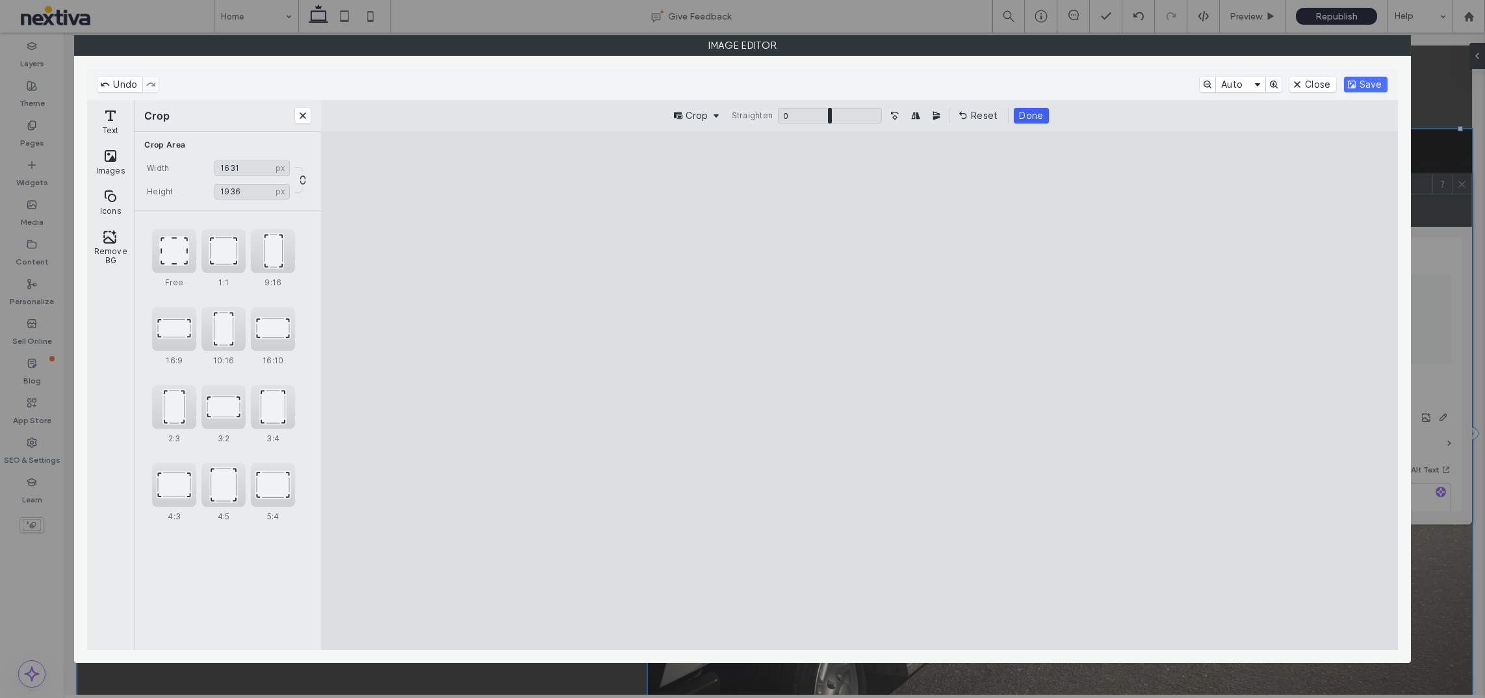
click at [1030, 118] on button "Done" at bounding box center [1031, 116] width 34 height 16
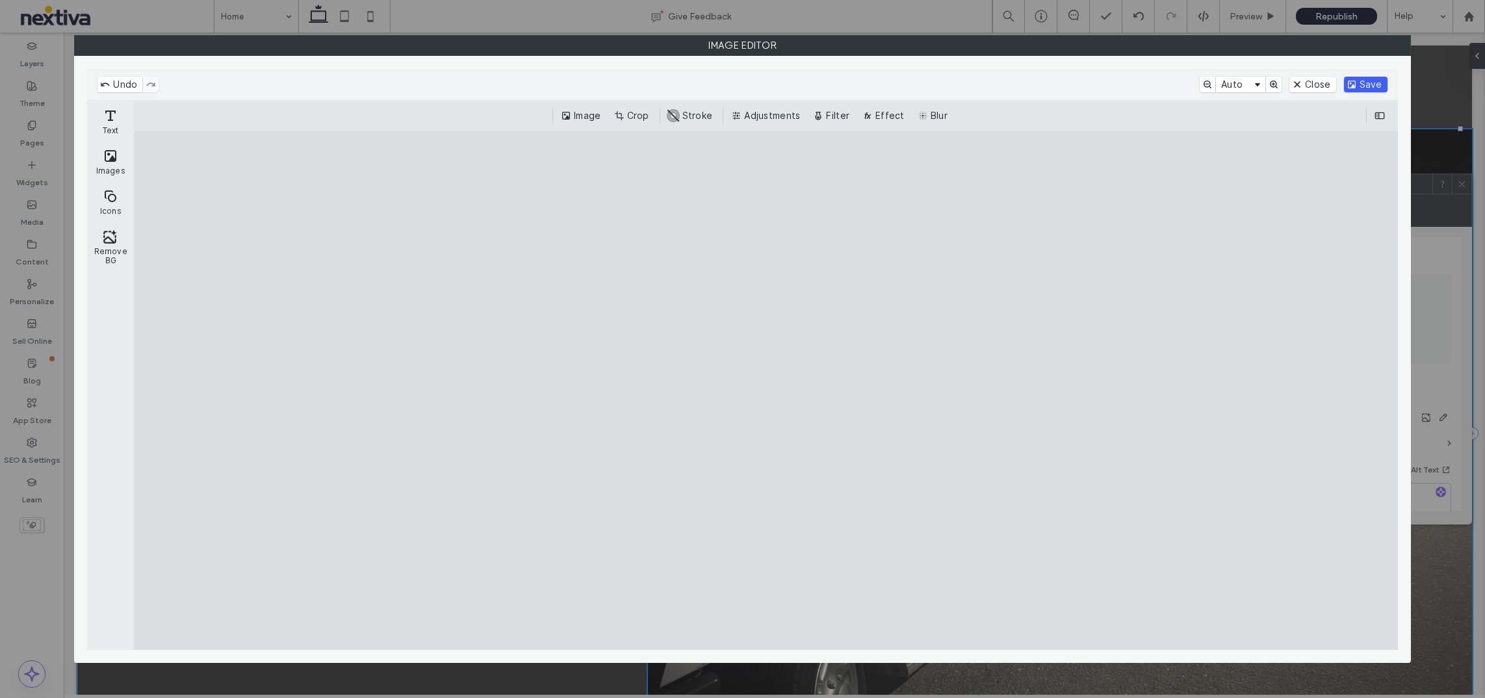
click at [1039, 88] on button "Save" at bounding box center [1366, 85] width 44 height 16
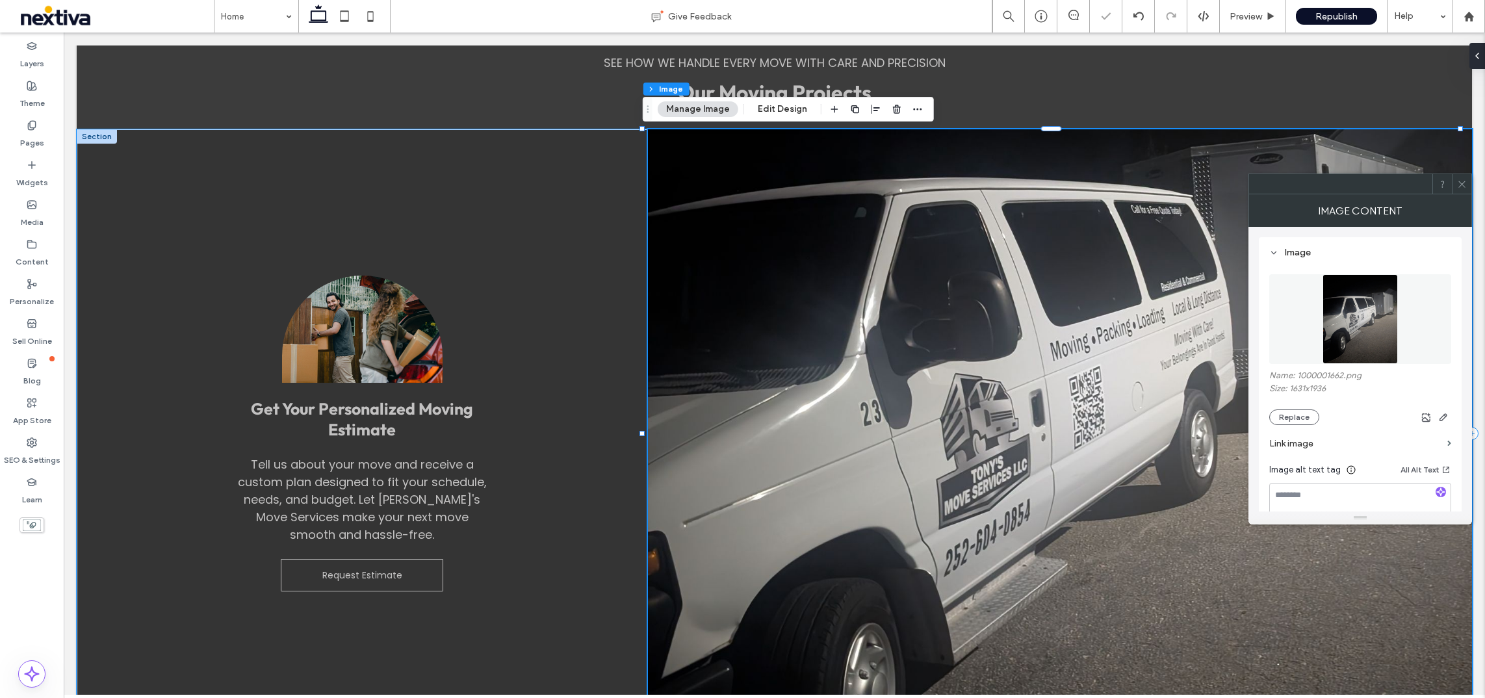
click at [1039, 185] on icon at bounding box center [1462, 184] width 10 height 10
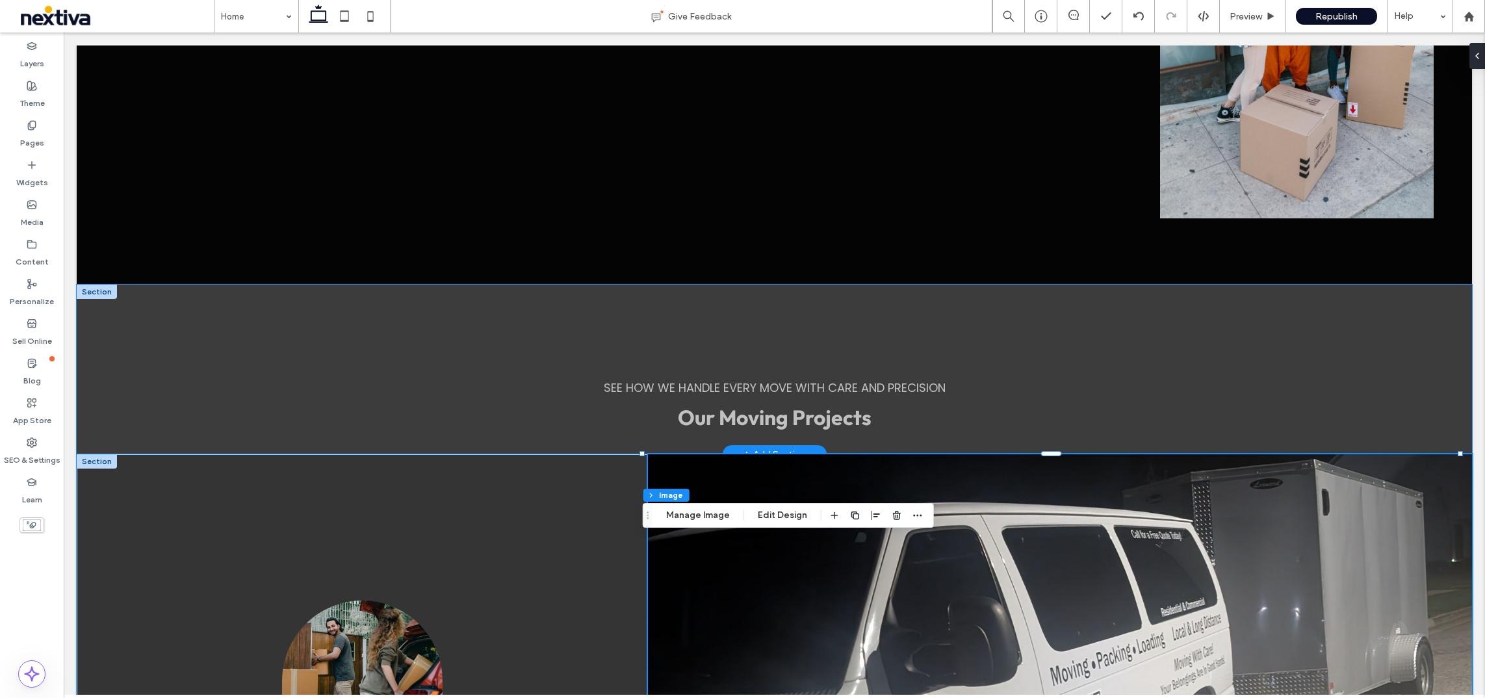
scroll to position [2294, 0]
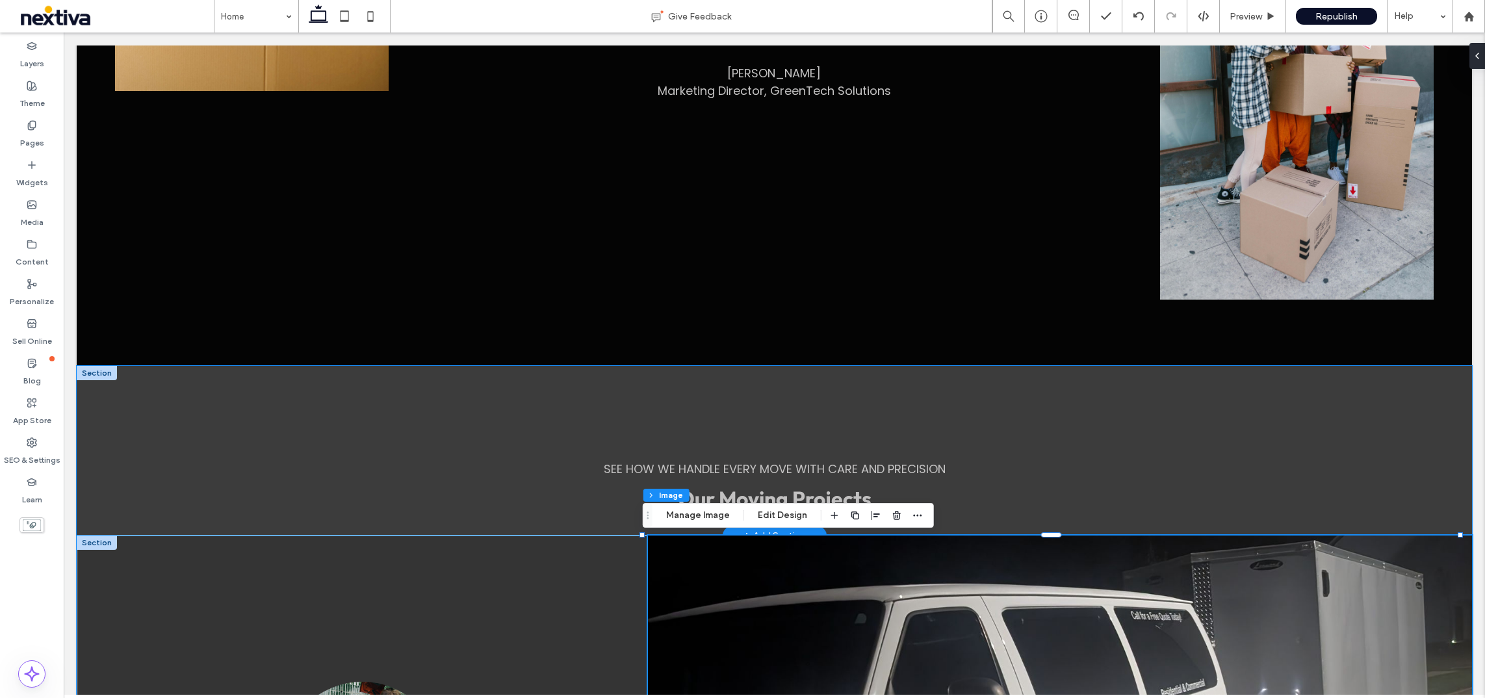
click at [574, 384] on div "Our Moving Projects See how we handle every move with care and precision" at bounding box center [775, 451] width 1396 height 170
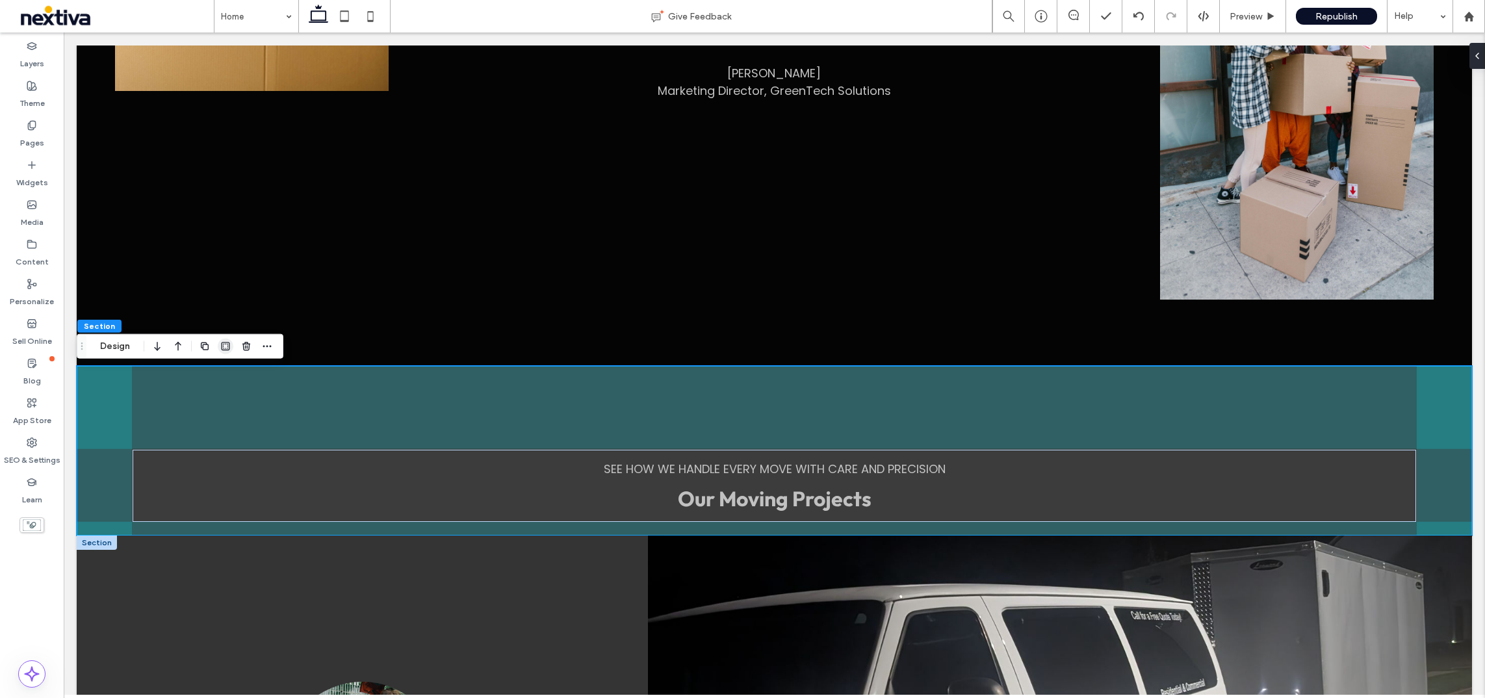
click at [229, 346] on use "button" at bounding box center [225, 346] width 8 height 8
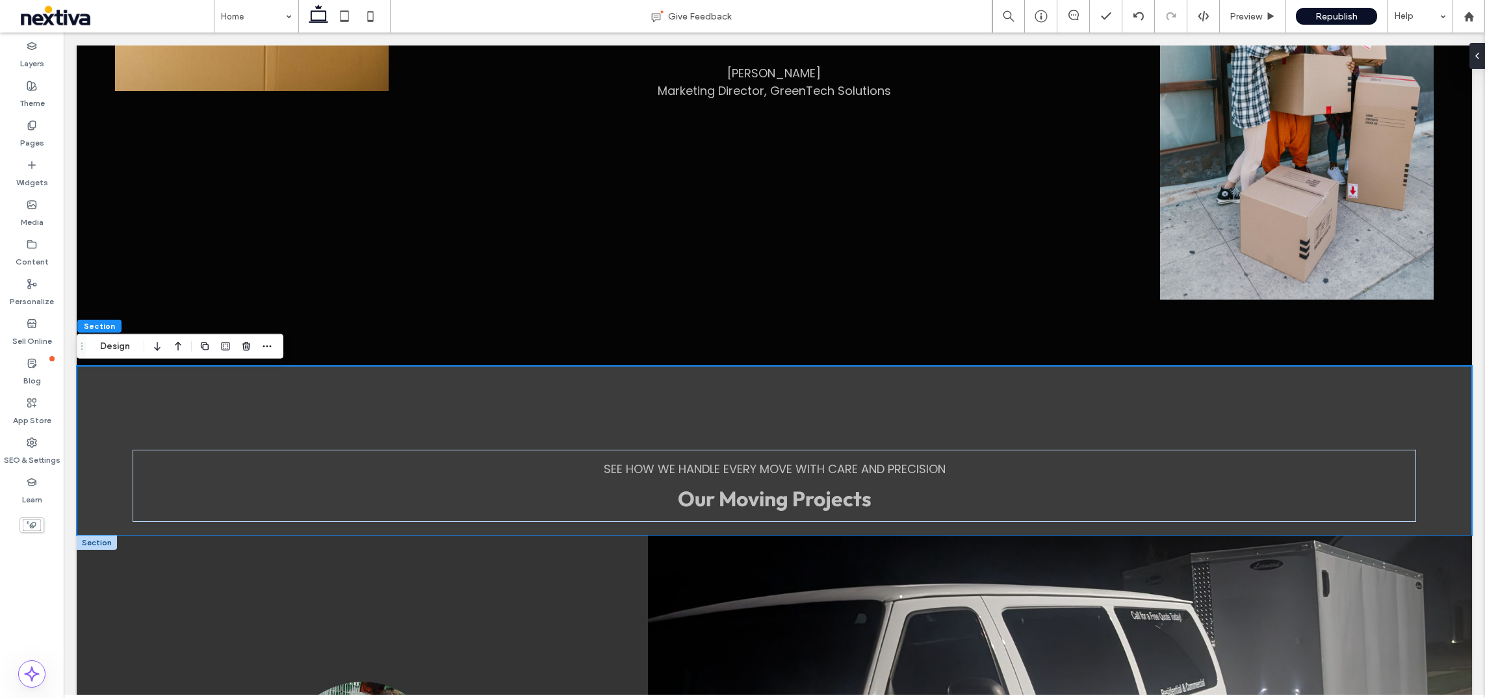
type input "*"
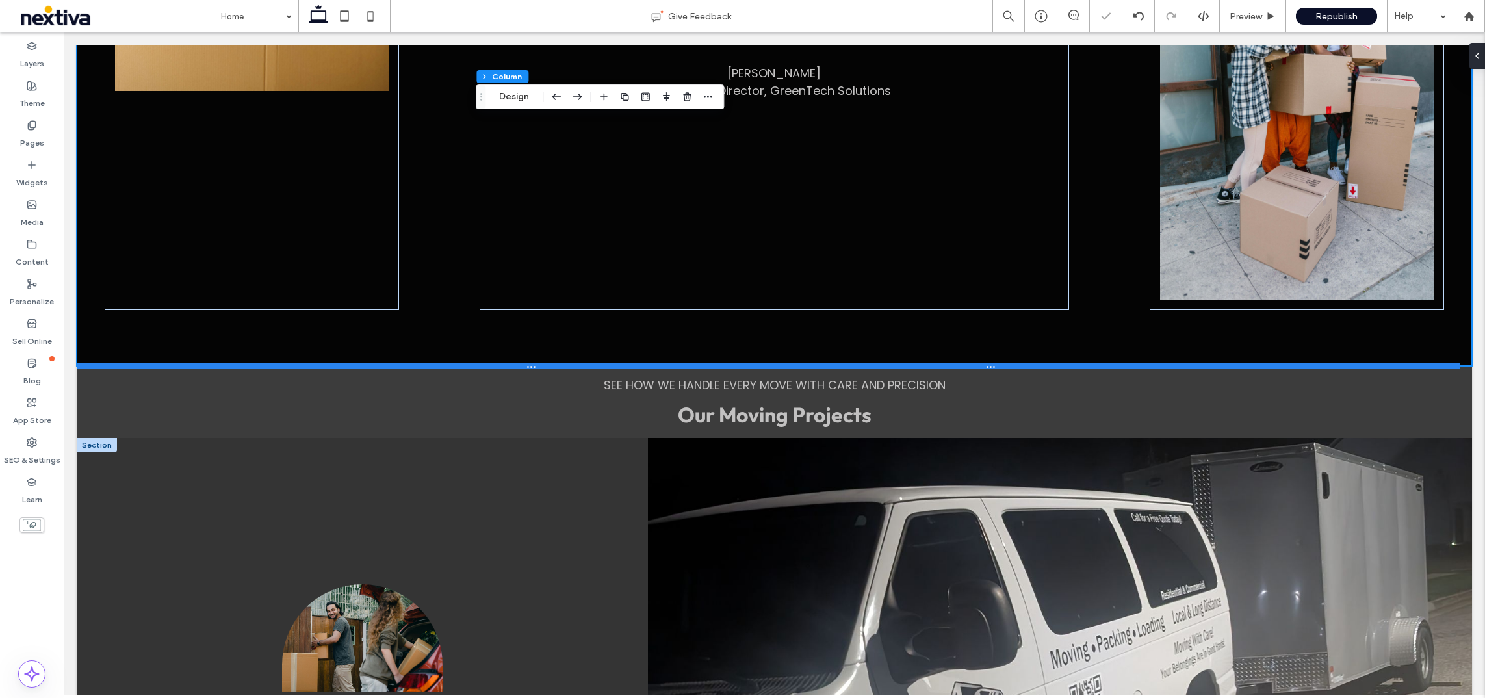
click at [857, 364] on div at bounding box center [768, 366] width 1383 height 7
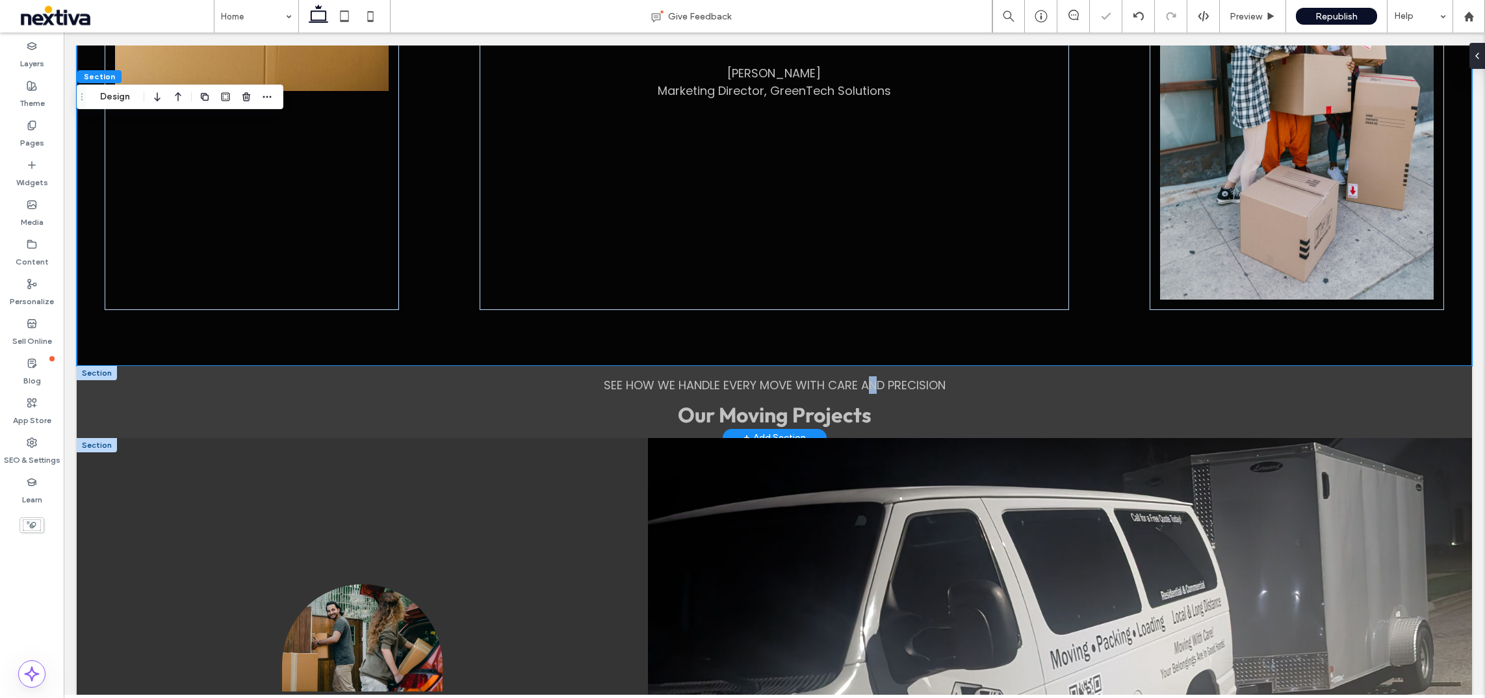
click at [867, 376] on div "Our Moving Projects See how we handle every move with care and precision" at bounding box center [775, 402] width 1396 height 72
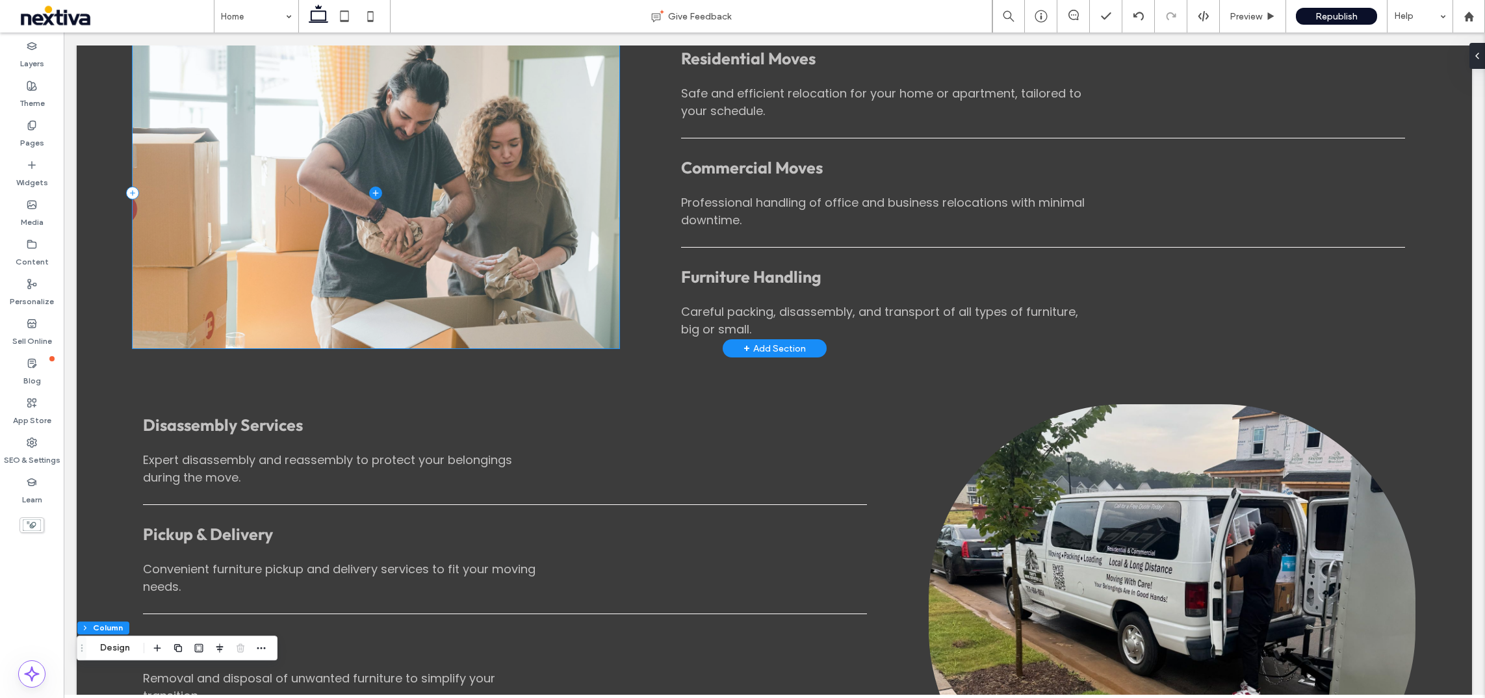
scroll to position [975, 0]
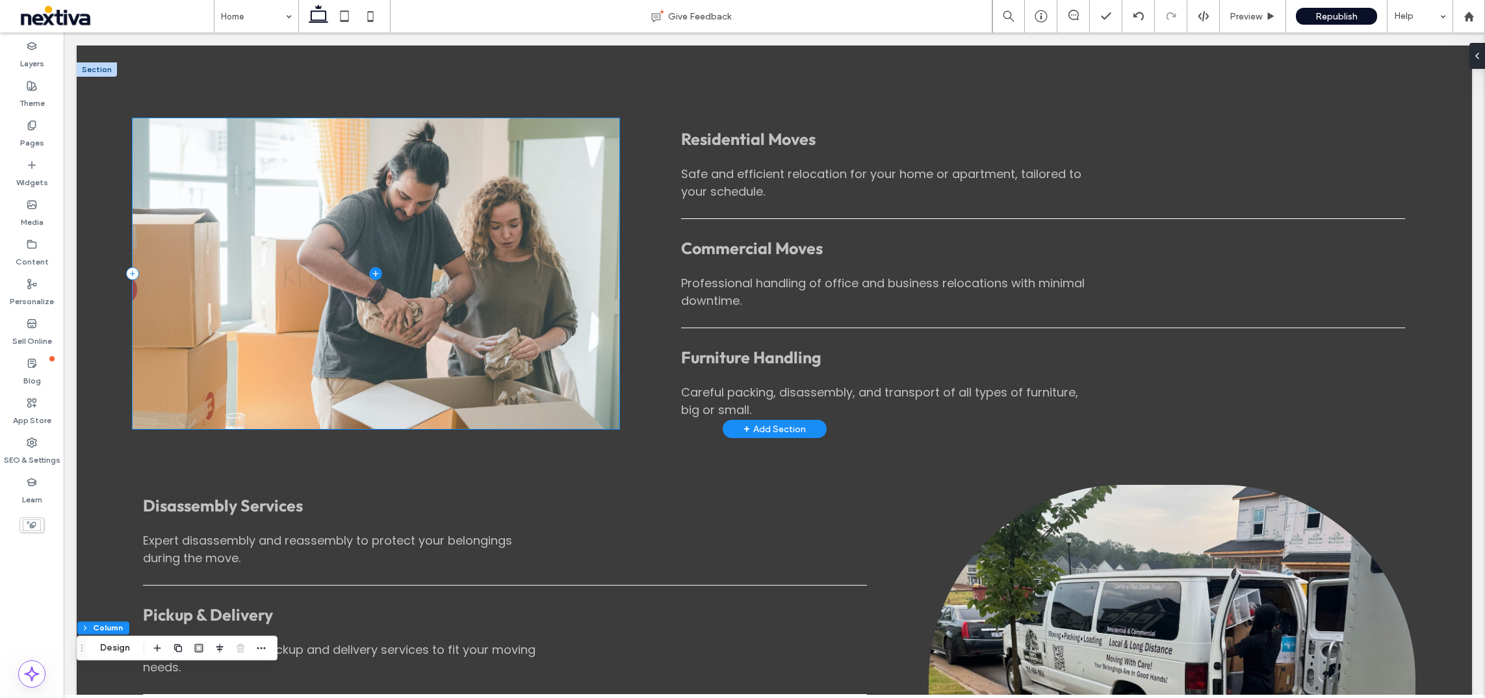
click at [375, 268] on icon at bounding box center [375, 273] width 13 height 13
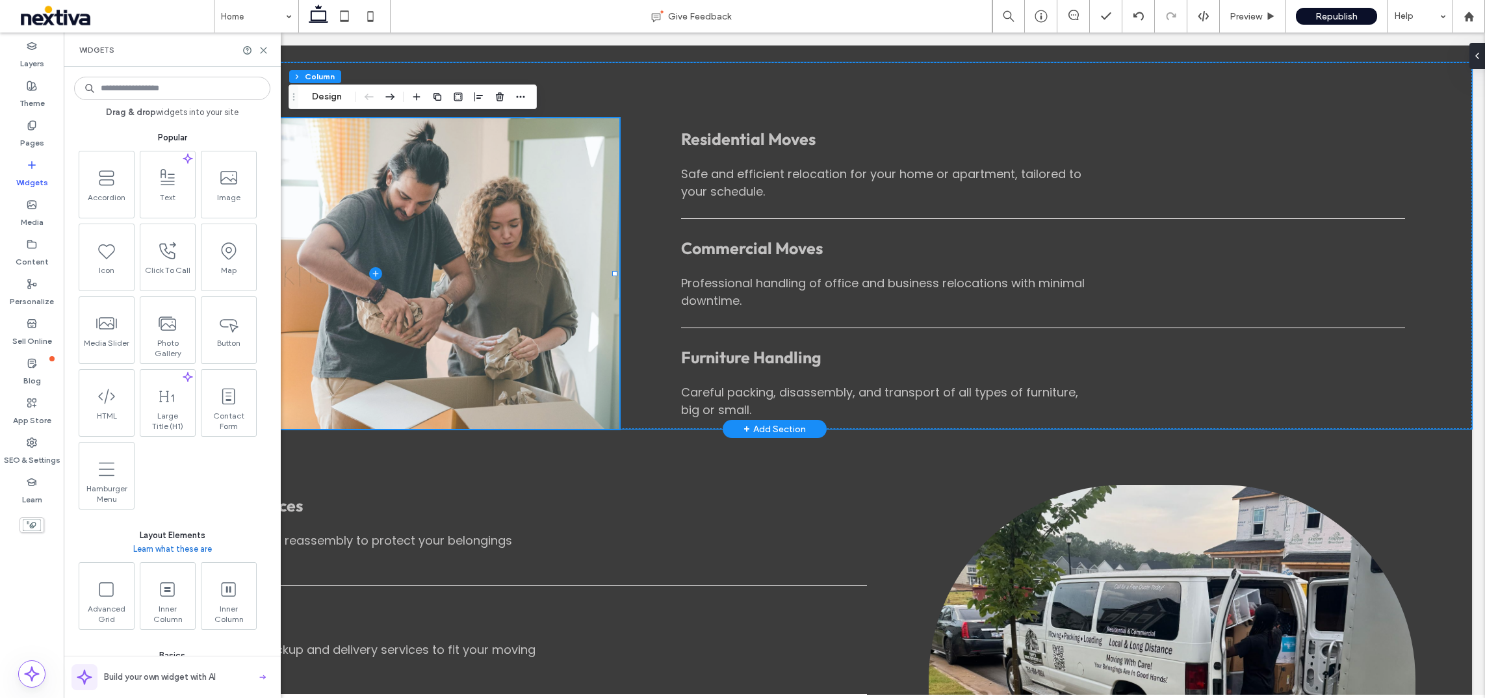
click at [433, 167] on span at bounding box center [376, 273] width 487 height 311
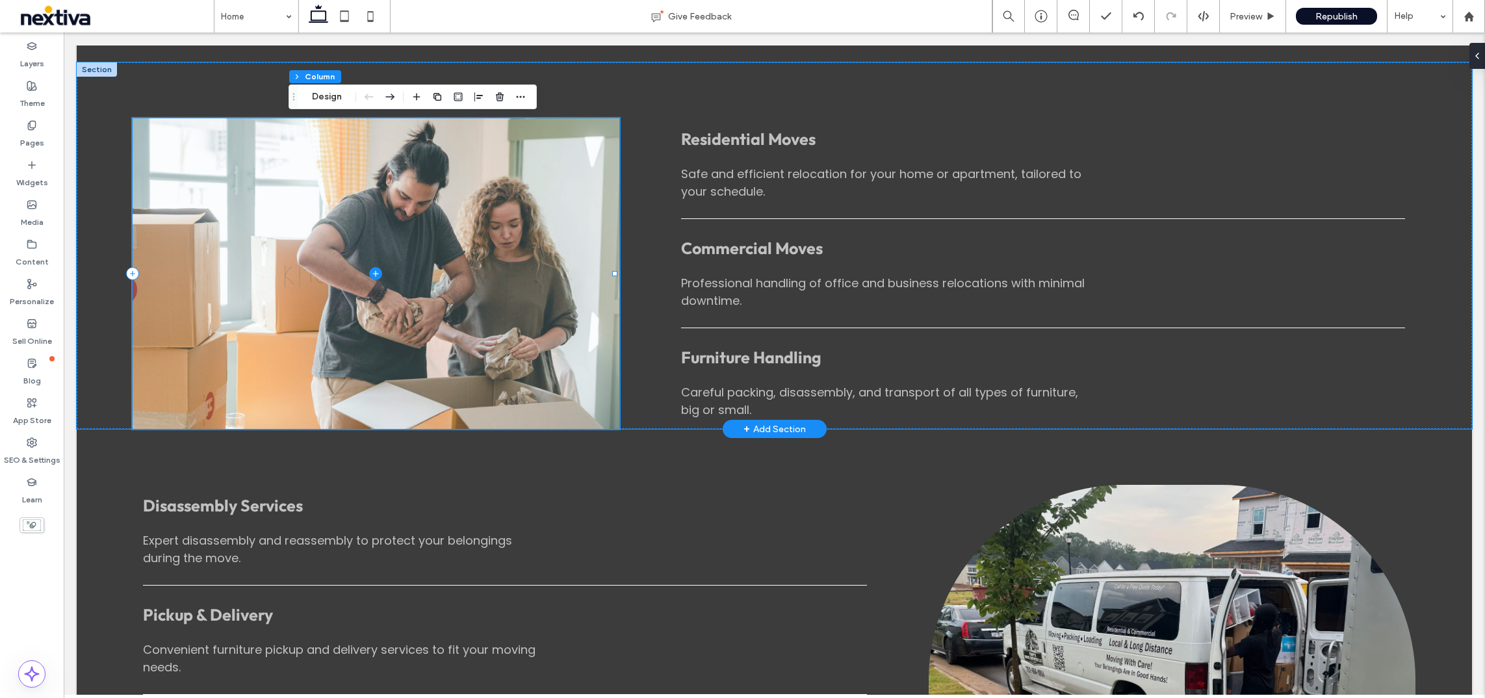
click at [309, 177] on span at bounding box center [376, 273] width 487 height 311
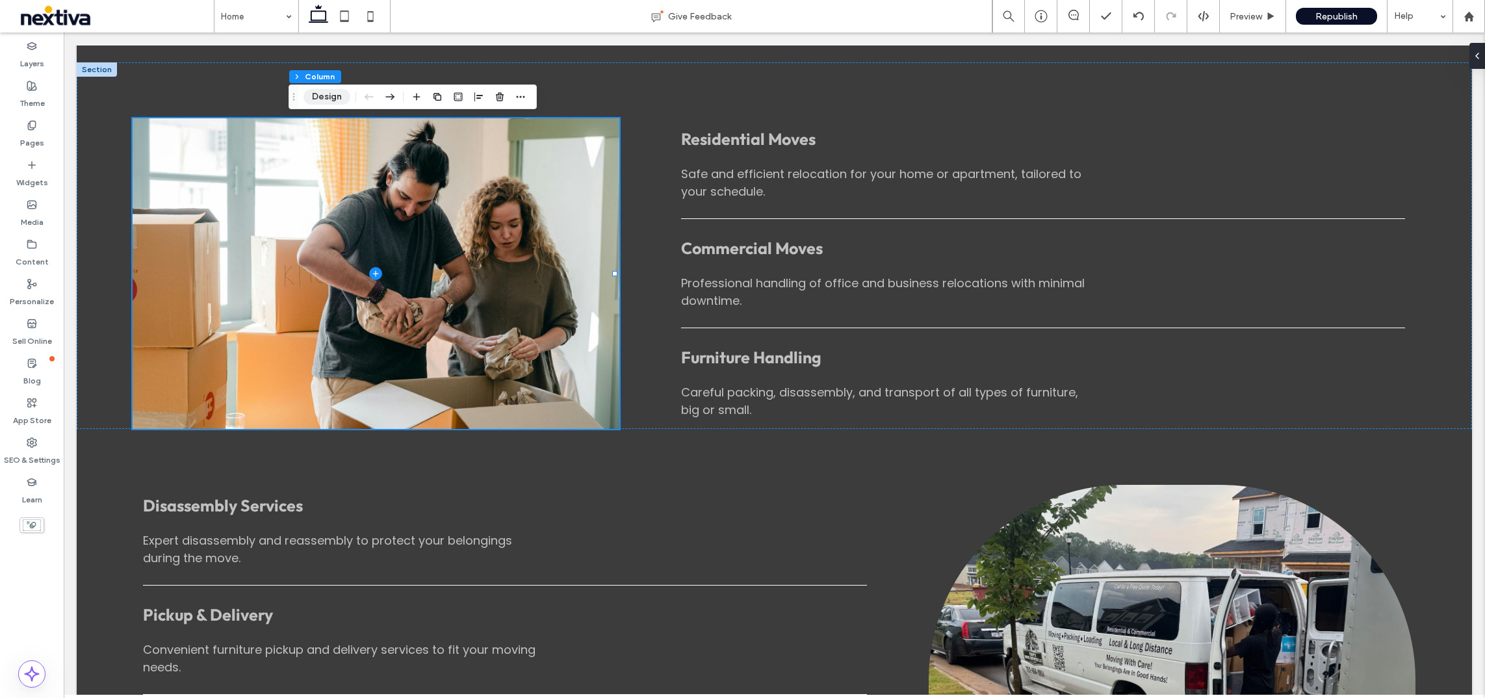
click at [307, 92] on button "Design" at bounding box center [327, 97] width 47 height 16
